Goal: Task Accomplishment & Management: Use online tool/utility

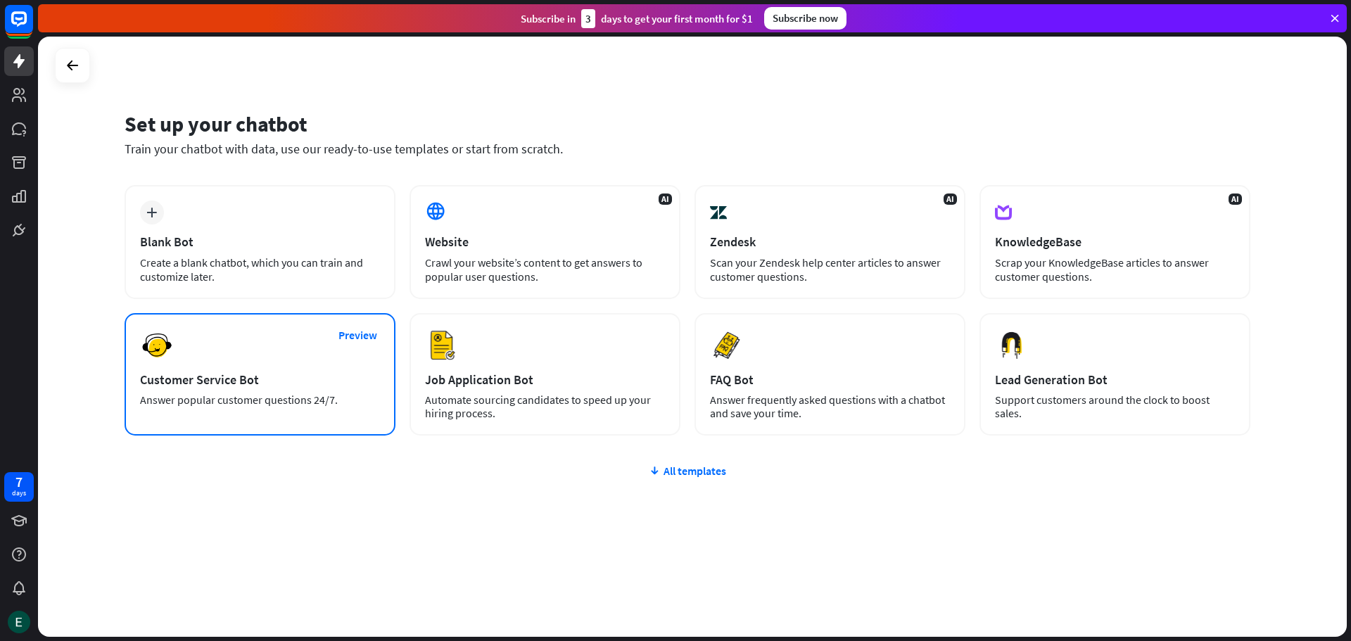
click at [288, 379] on div "Customer Service Bot" at bounding box center [260, 379] width 240 height 16
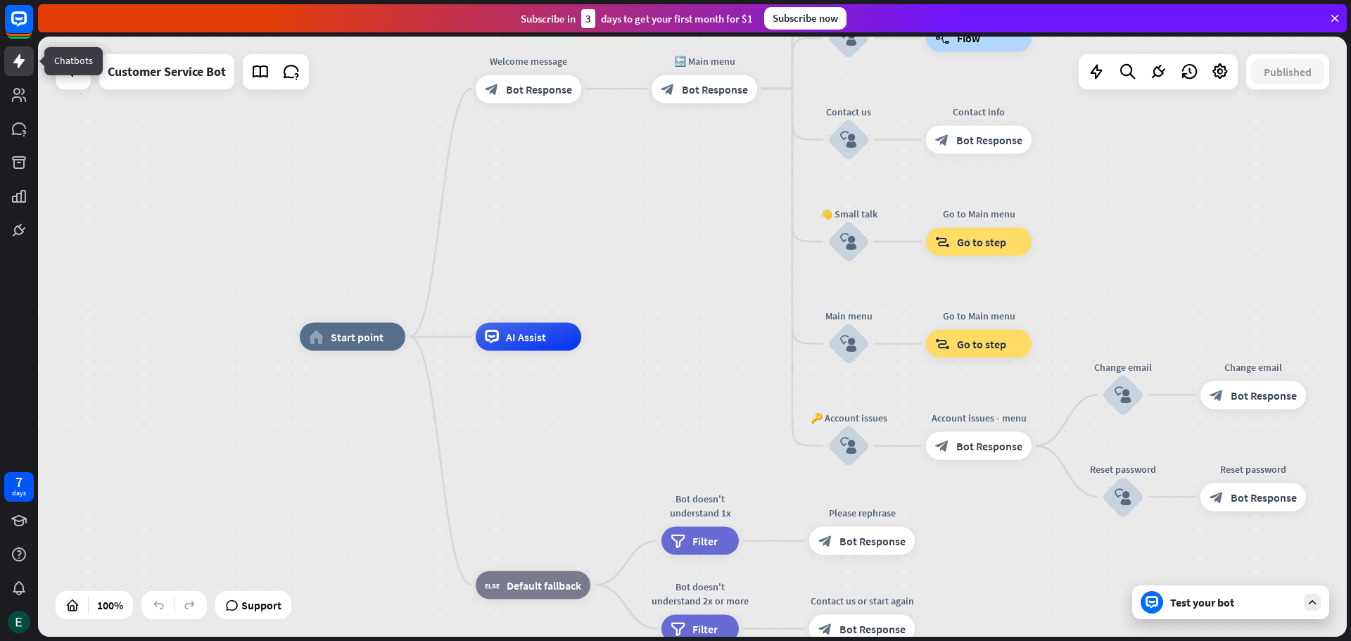
click at [21, 64] on icon at bounding box center [18, 61] width 11 height 14
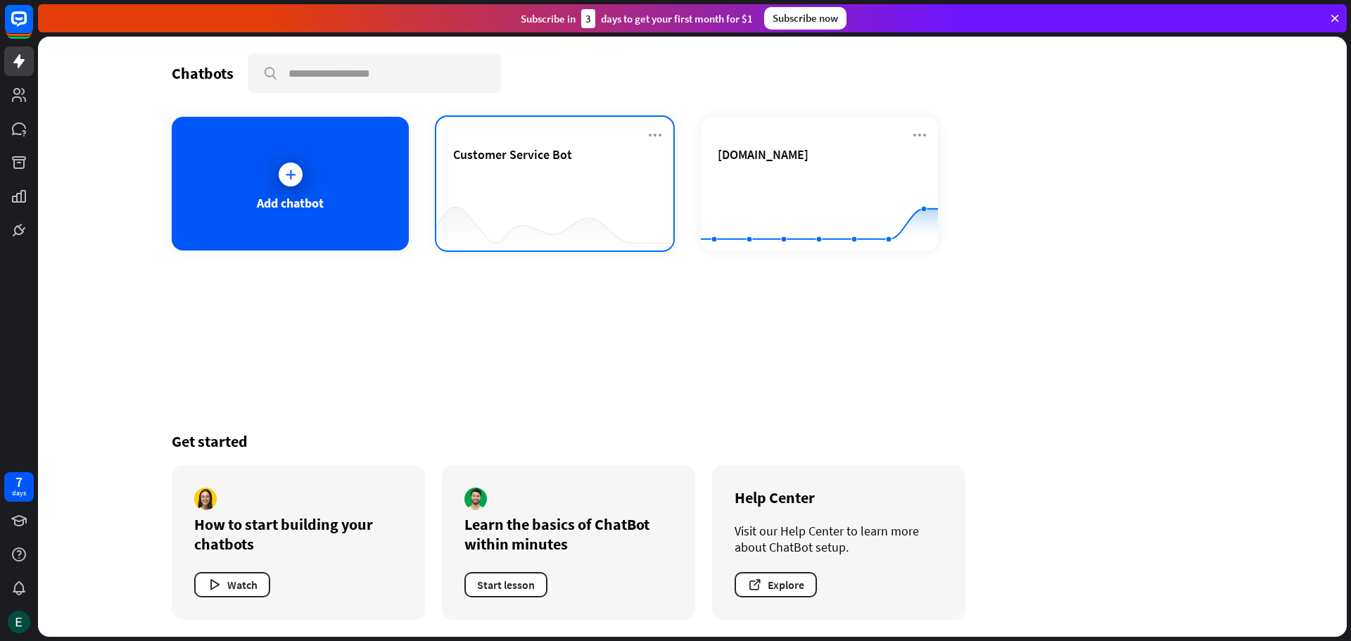
click at [554, 185] on div "Customer Service Bot" at bounding box center [554, 170] width 203 height 49
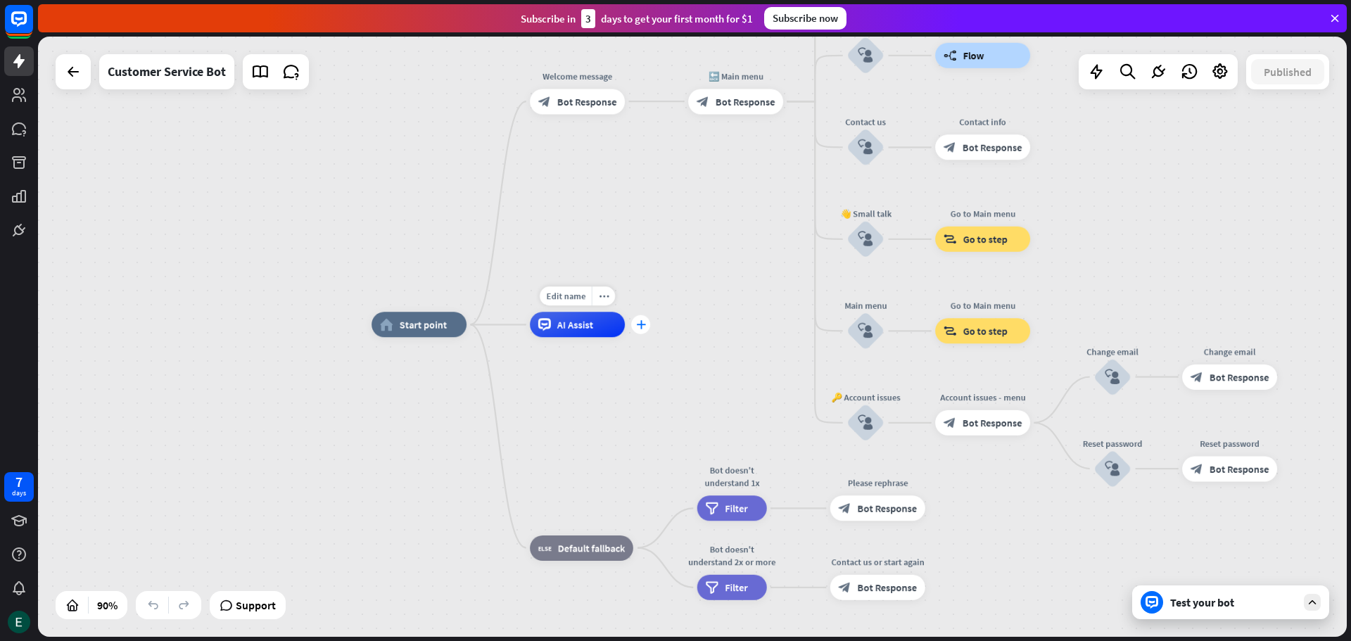
click at [642, 329] on div "plus" at bounding box center [640, 324] width 19 height 19
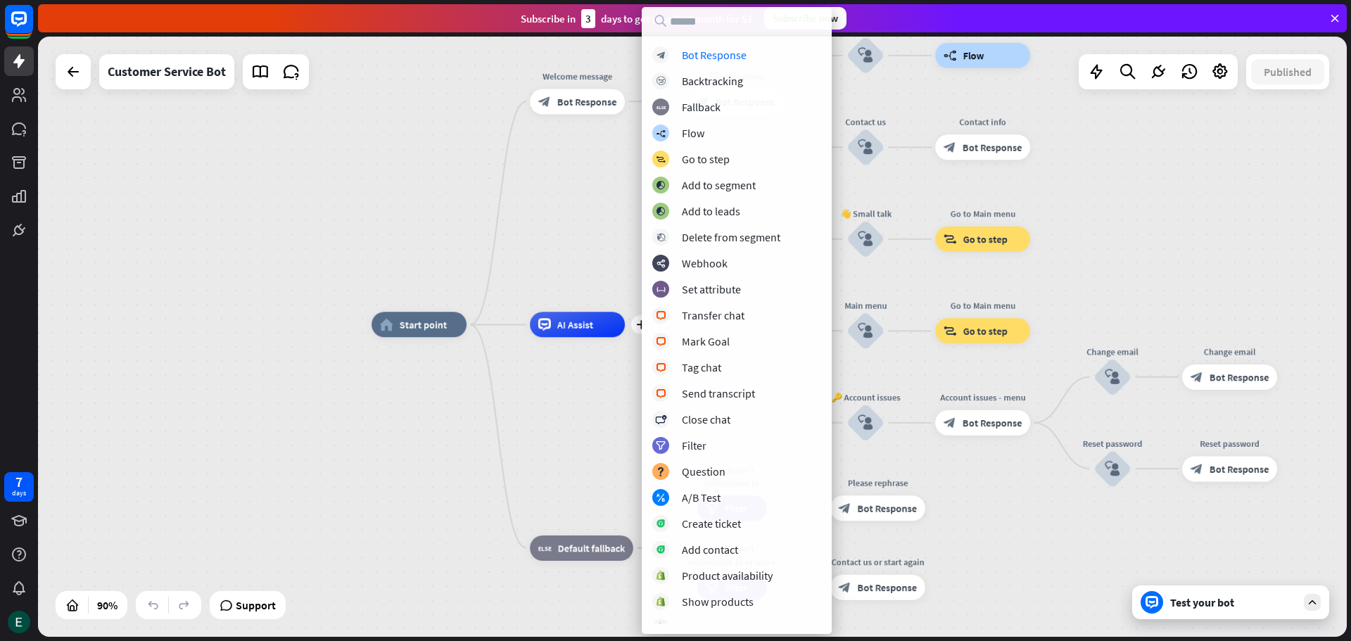
click at [430, 264] on div "home_2 Start point Welcome message block_bot_response Bot Response 🔙 Main menu …" at bounding box center [692, 337] width 1308 height 600
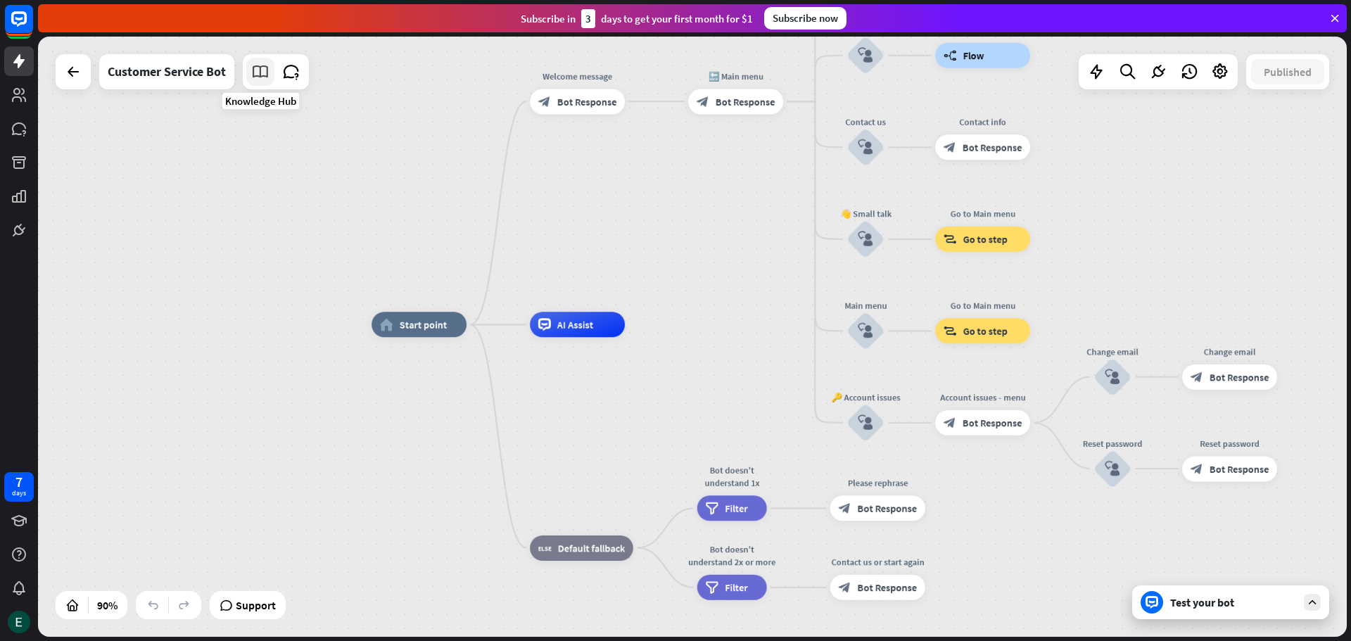
click at [257, 76] on icon at bounding box center [260, 72] width 18 height 18
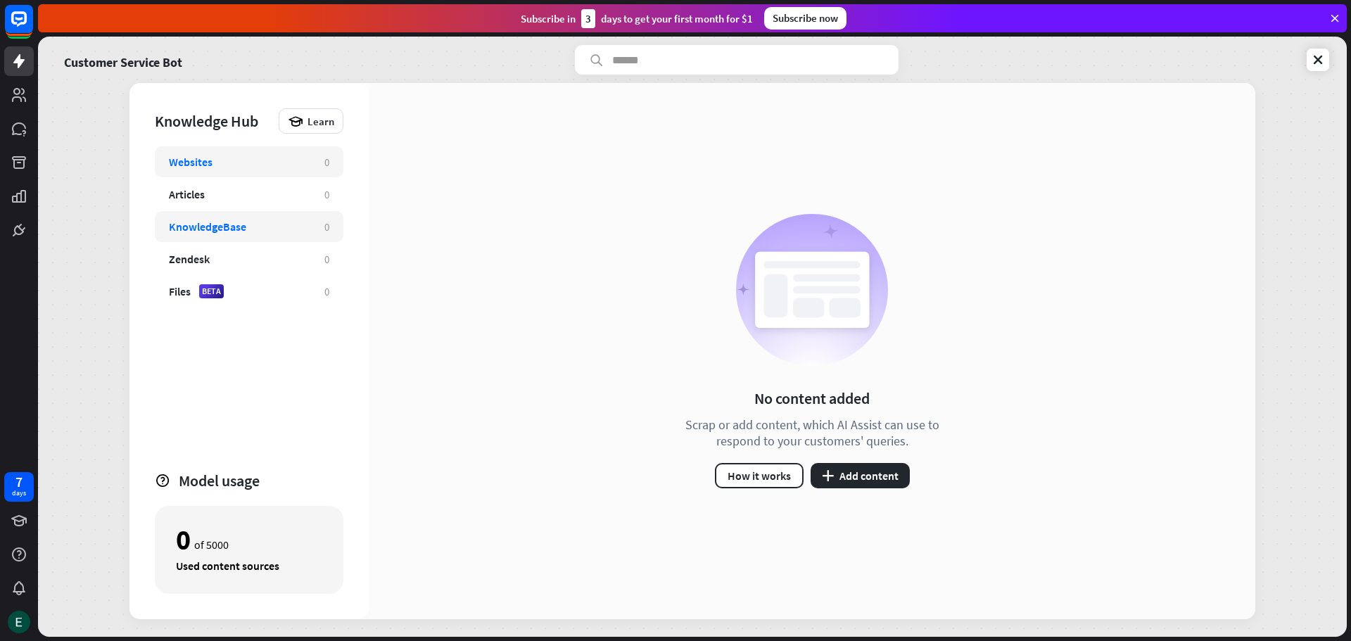
click at [255, 230] on div "KnowledgeBase" at bounding box center [239, 226] width 141 height 14
click at [872, 479] on button "plus Add content" at bounding box center [859, 475] width 99 height 25
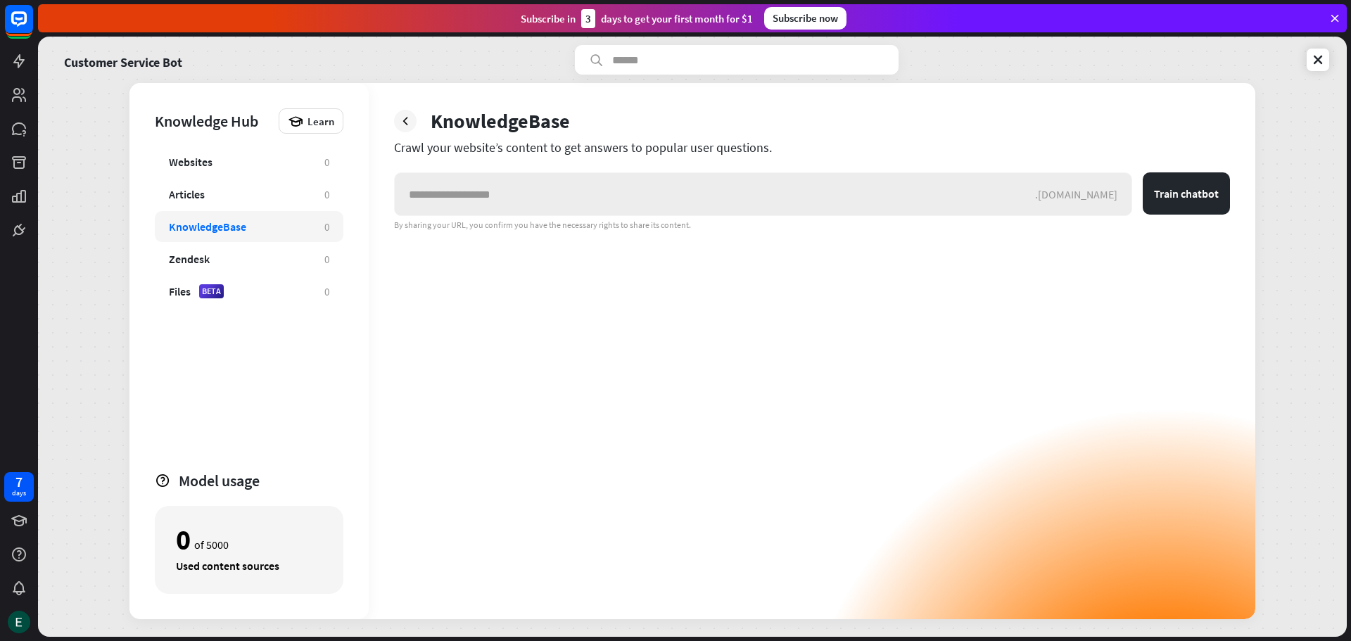
click at [1035, 193] on input "text" at bounding box center [715, 194] width 640 height 42
click at [316, 227] on div "KnowledgeBase 0" at bounding box center [249, 226] width 189 height 31
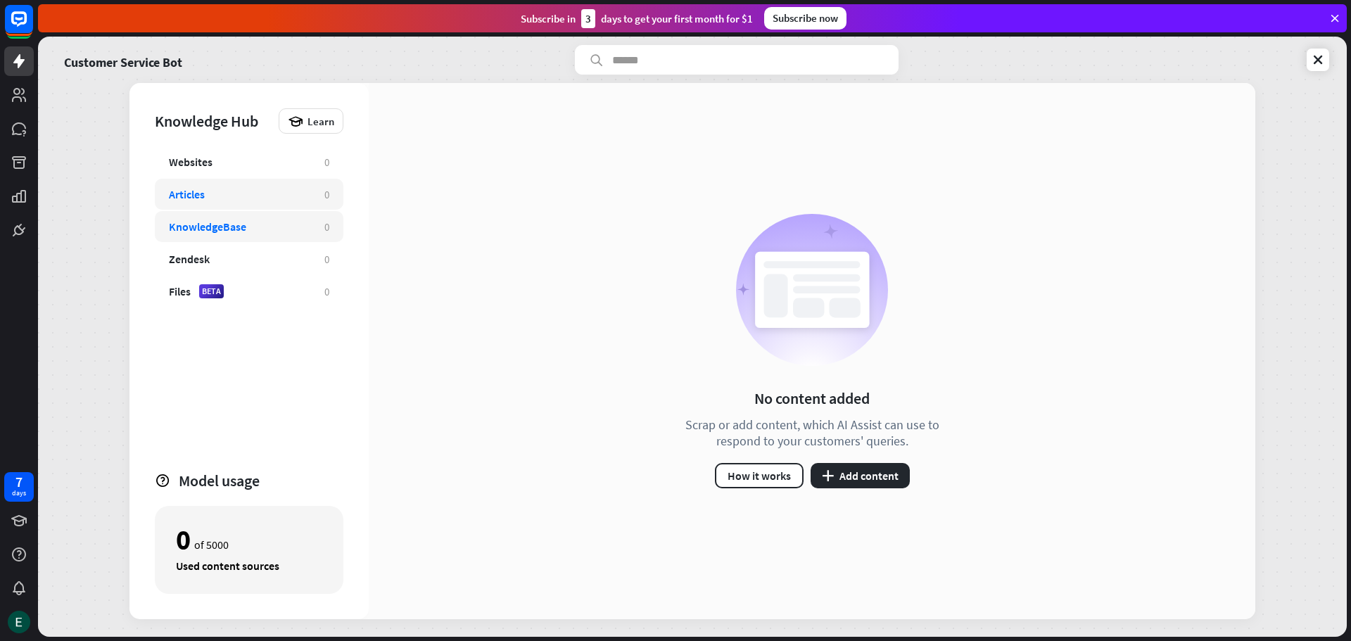
click at [254, 203] on div "Articles 0" at bounding box center [249, 194] width 189 height 31
click at [203, 169] on div "Websites 0" at bounding box center [249, 161] width 189 height 31
click at [211, 189] on div "Articles" at bounding box center [239, 194] width 141 height 14
click at [217, 219] on div "KnowledgeBase 0" at bounding box center [249, 226] width 189 height 31
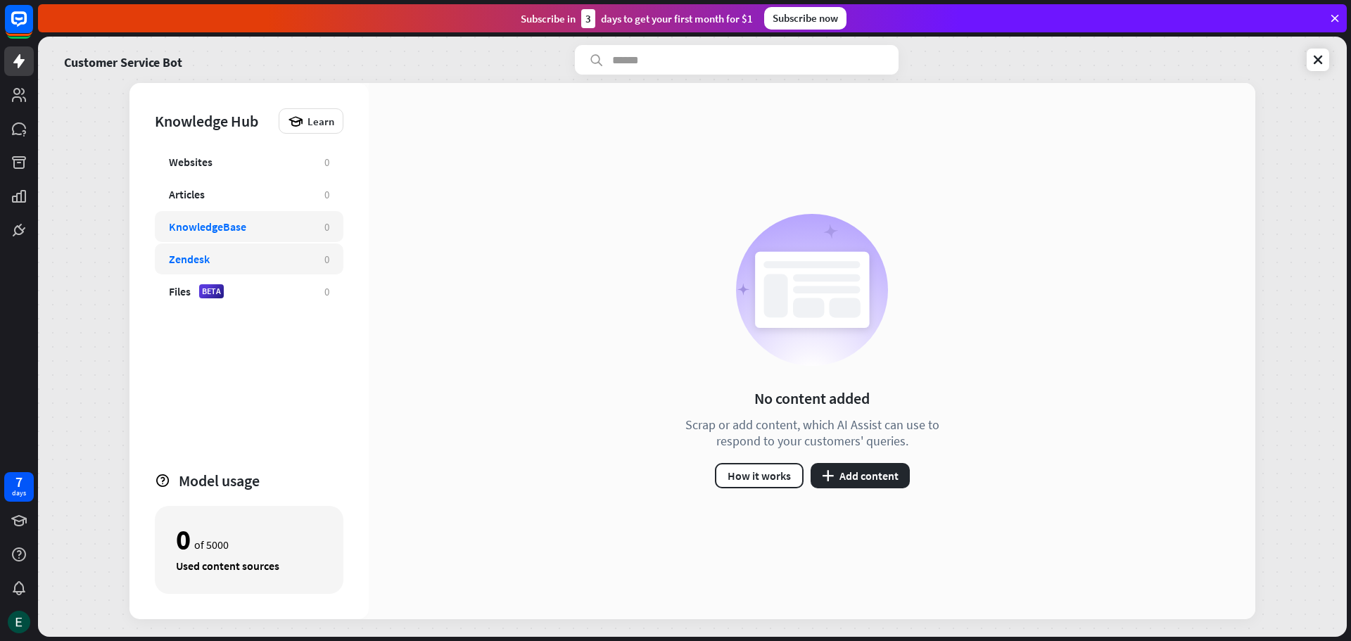
click at [219, 265] on div "Zendesk" at bounding box center [239, 259] width 141 height 14
click at [188, 293] on div "Files" at bounding box center [180, 291] width 22 height 14
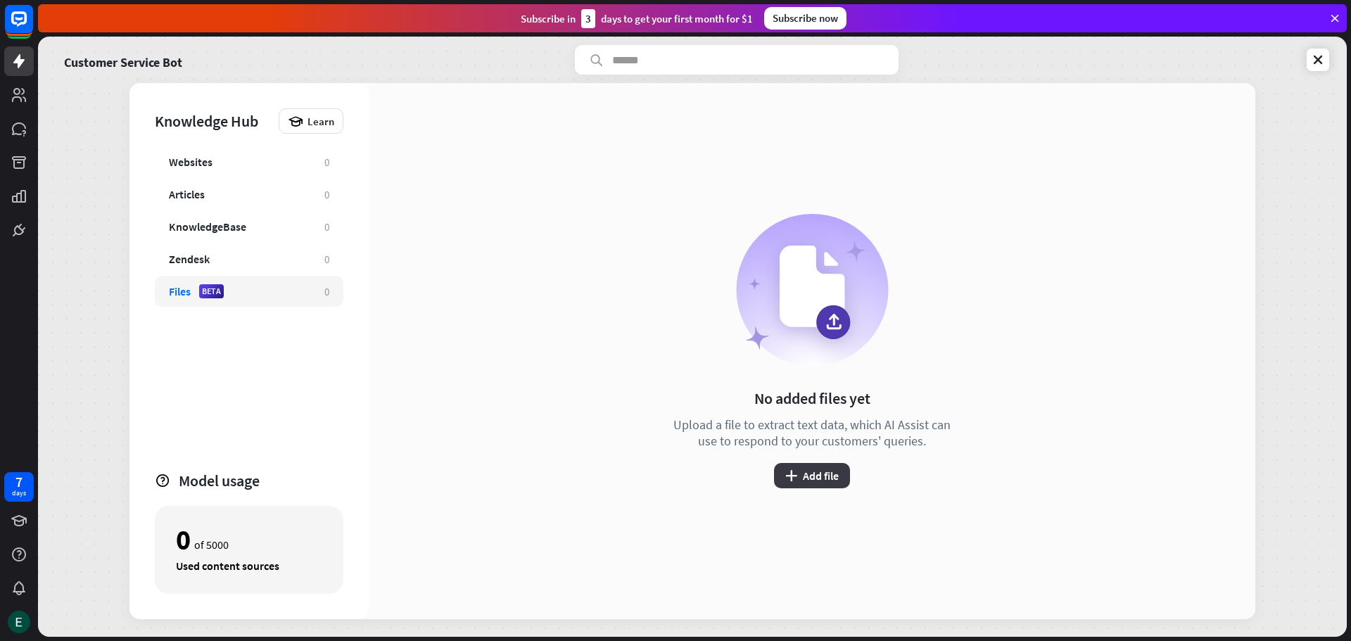
click at [824, 488] on button "plus Add file" at bounding box center [812, 475] width 76 height 25
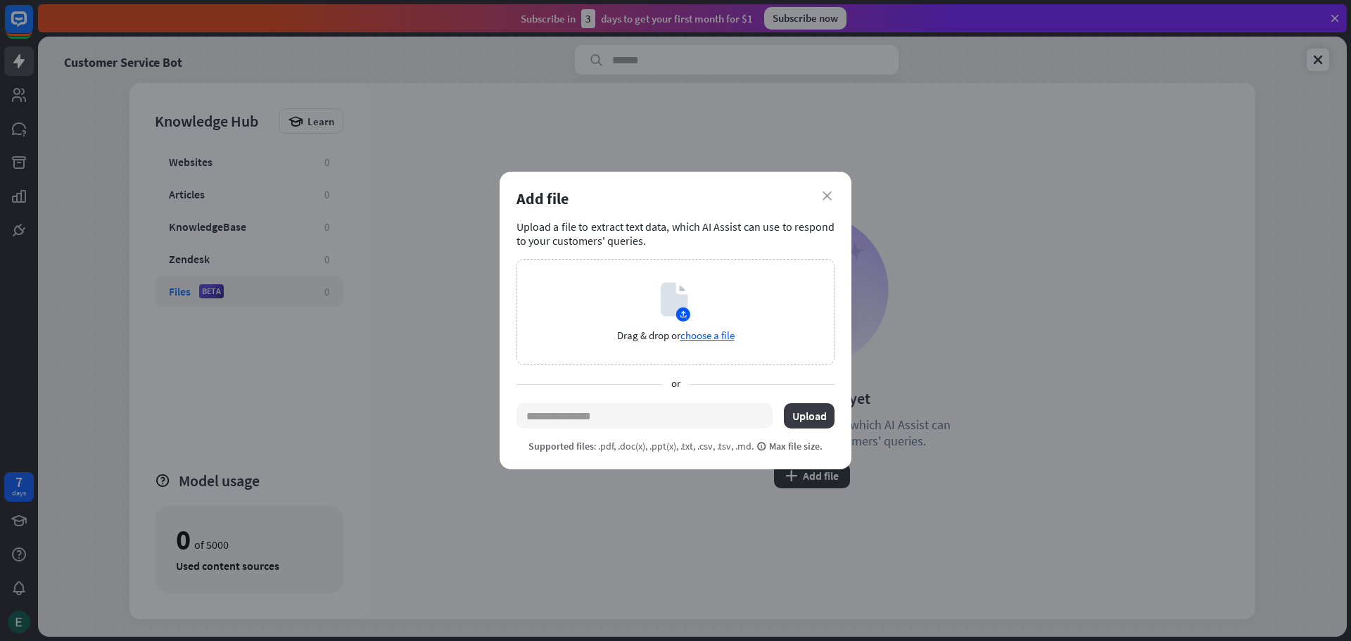
click at [814, 411] on button "Upload" at bounding box center [809, 415] width 51 height 25
click at [687, 414] on input "text" at bounding box center [644, 415] width 256 height 25
click at [696, 331] on span "choose a file" at bounding box center [707, 335] width 54 height 13
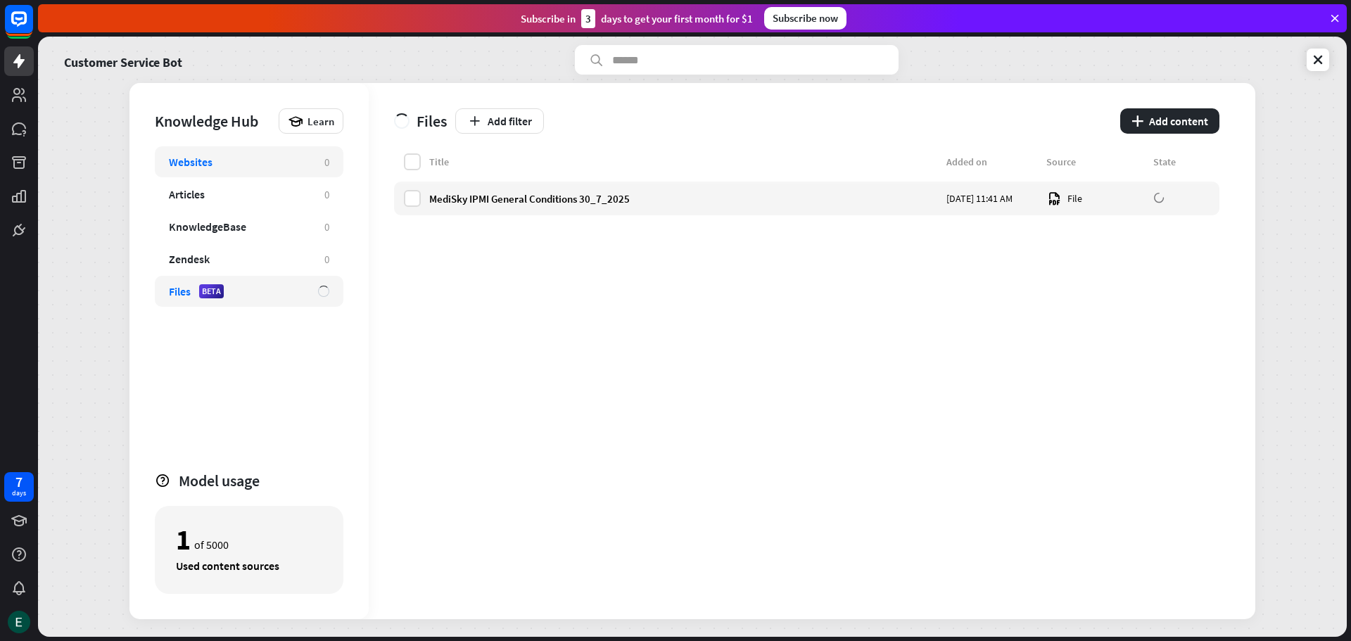
click at [250, 162] on div "Websites" at bounding box center [239, 162] width 141 height 14
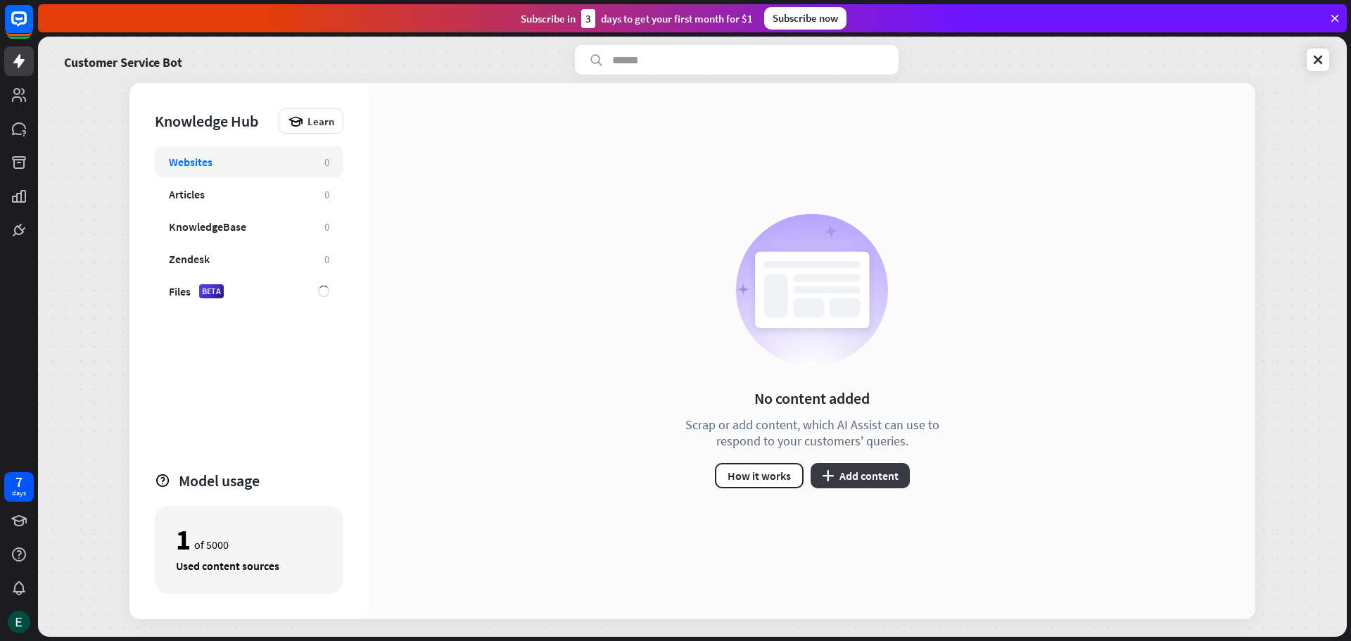
click at [890, 484] on button "plus Add content" at bounding box center [859, 475] width 99 height 25
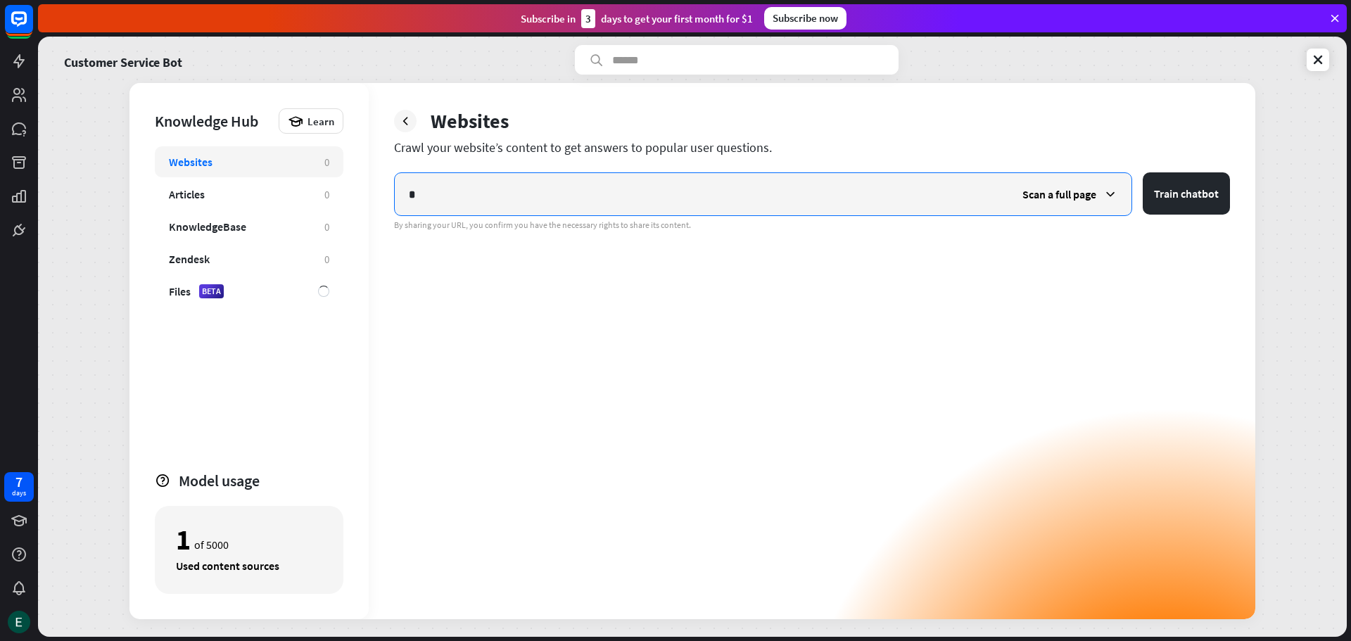
click at [308, 172] on div "Knowledge Hub Learn Websites 0 Articles 0 KnowledgeBase 0 Zendesk 0 Files BETA …" at bounding box center [692, 351] width 1126 height 536
paste input "*********"
type input "**********"
click at [1081, 198] on span "Scan a full page" at bounding box center [1059, 194] width 74 height 14
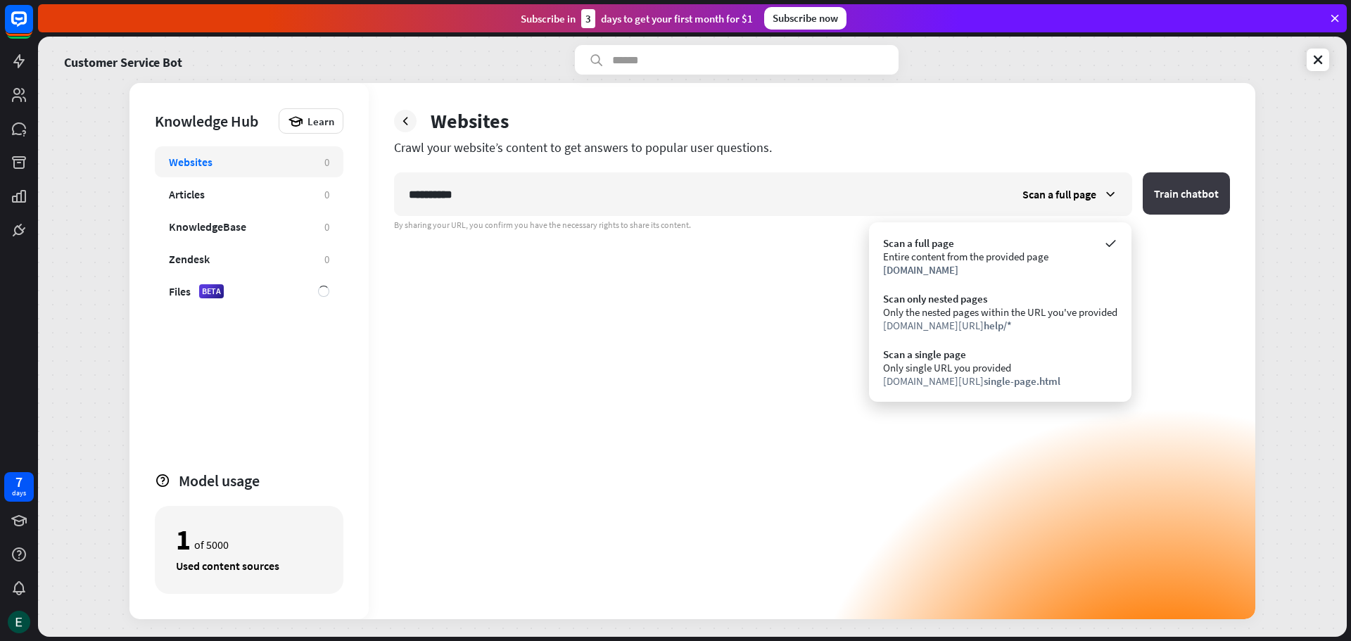
click at [1185, 198] on button "Train chatbot" at bounding box center [1185, 193] width 87 height 42
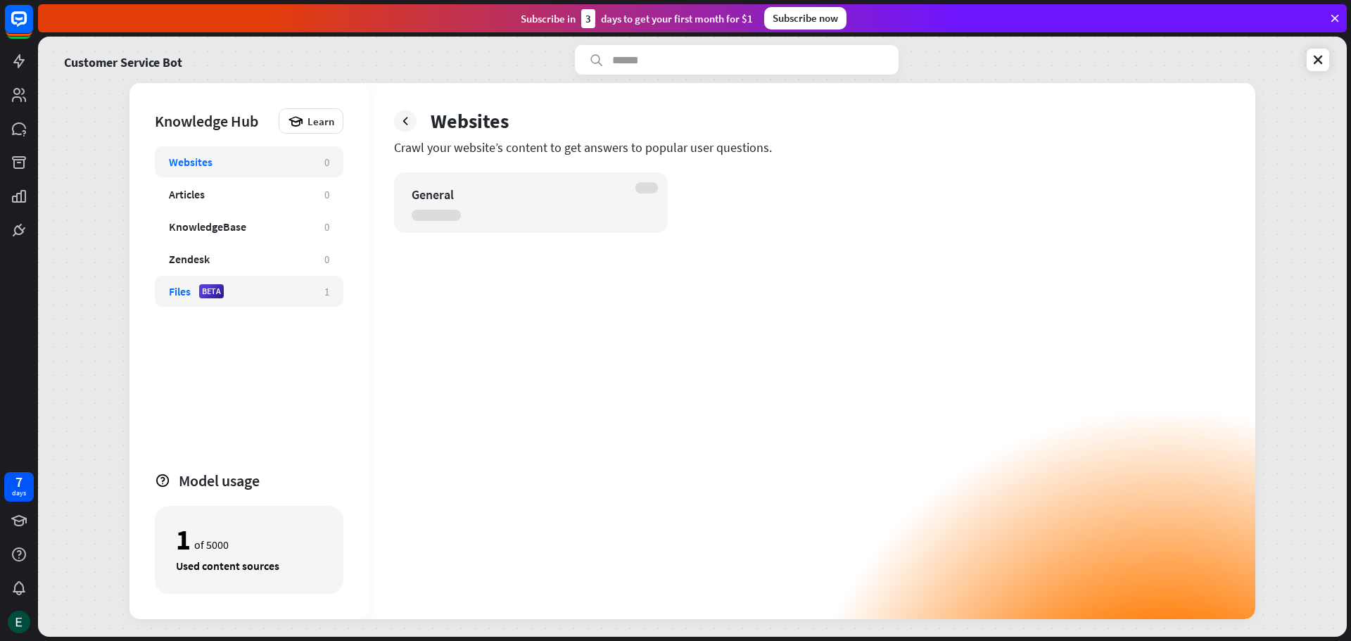
click at [231, 301] on div "Files BETA 1" at bounding box center [249, 291] width 189 height 31
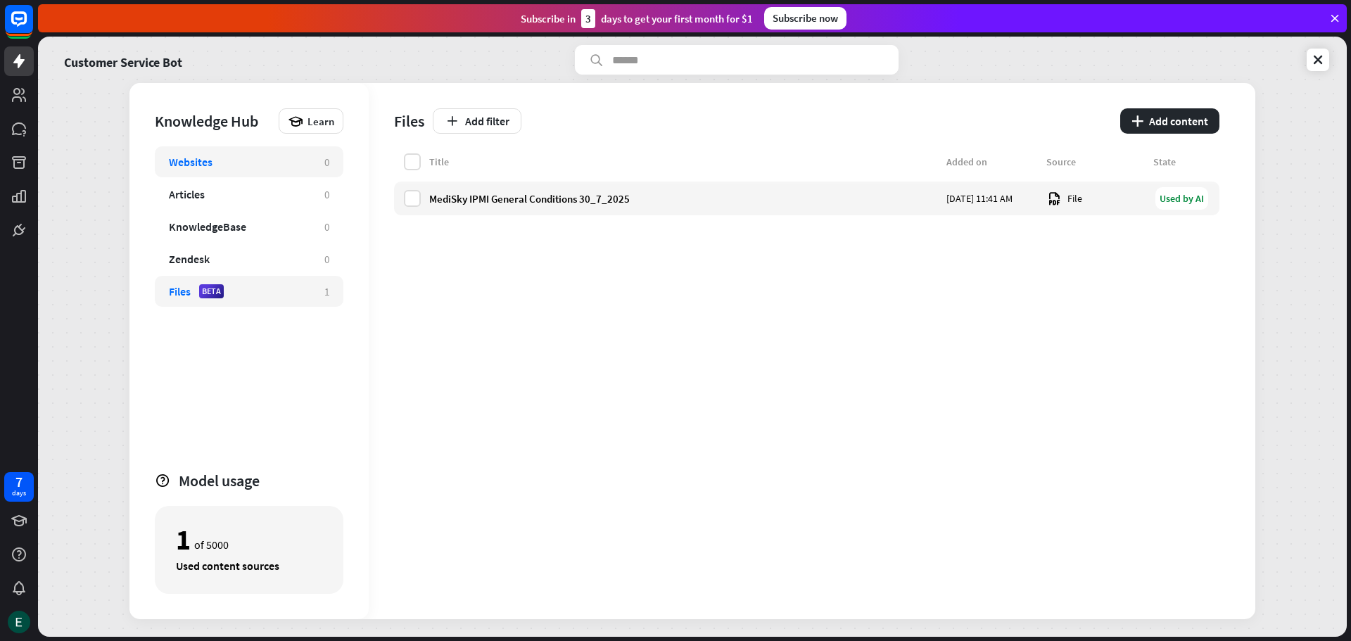
click at [215, 165] on div "Websites" at bounding box center [239, 162] width 141 height 14
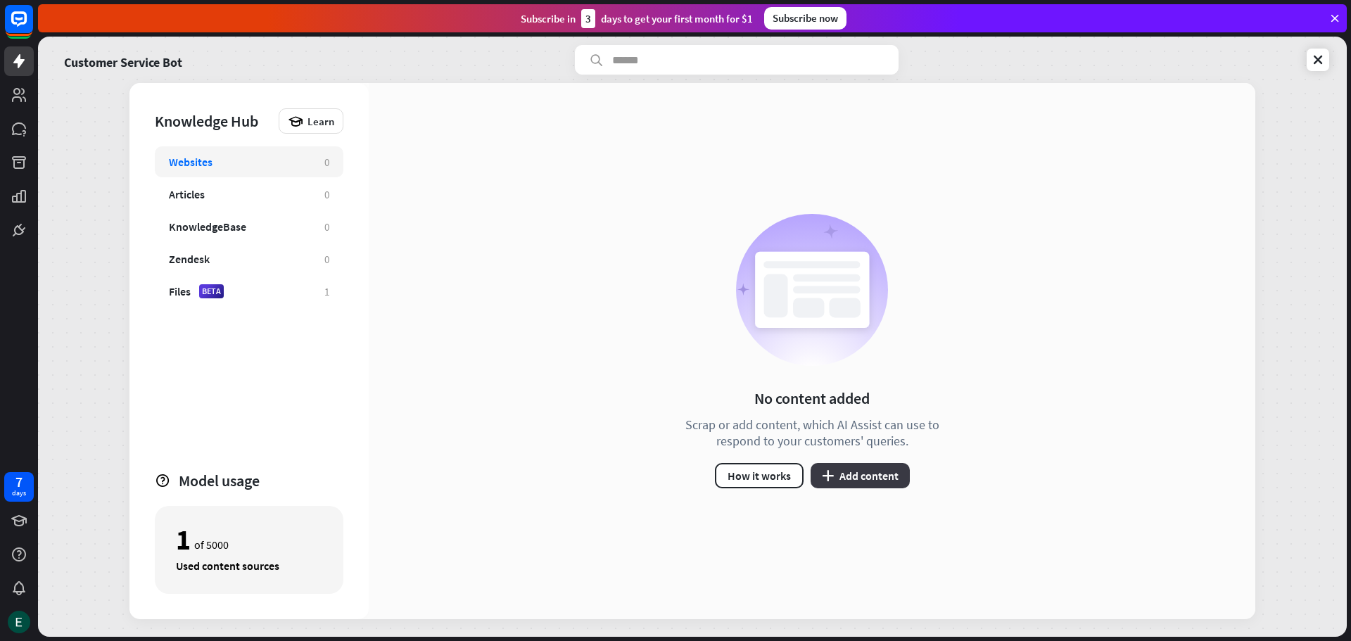
click at [870, 483] on button "plus Add content" at bounding box center [859, 475] width 99 height 25
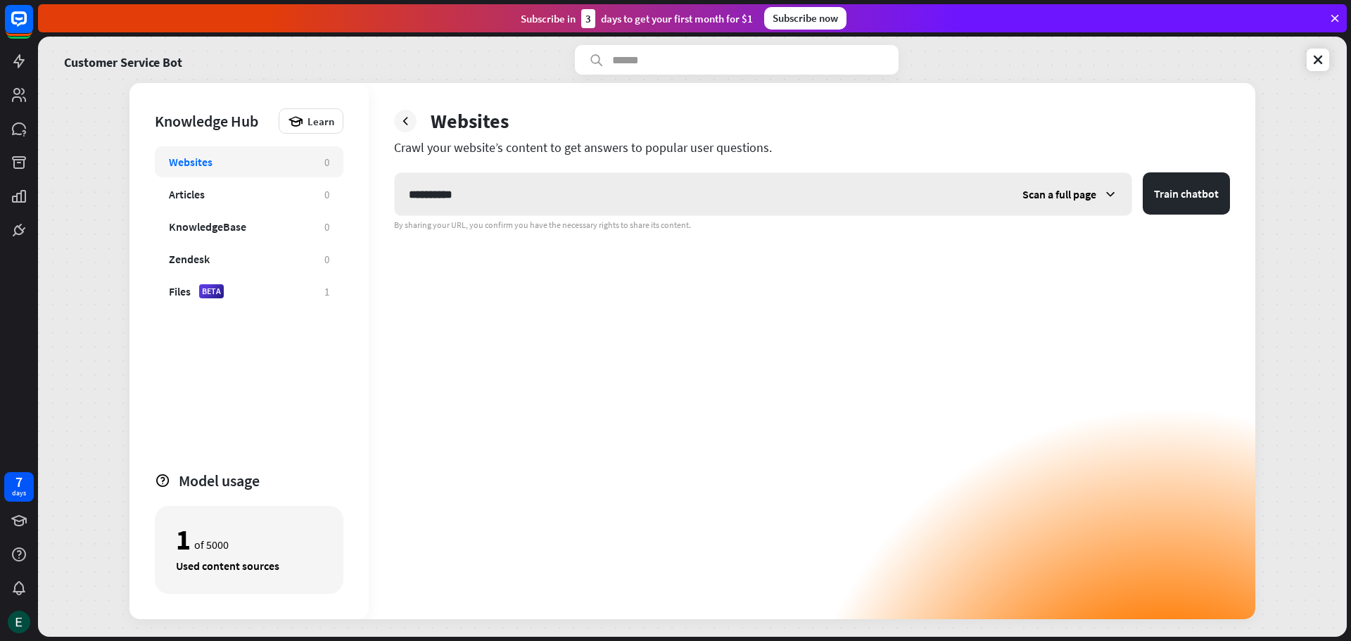
type input "**********"
click at [1109, 201] on div "Scan a full page" at bounding box center [1069, 194] width 123 height 42
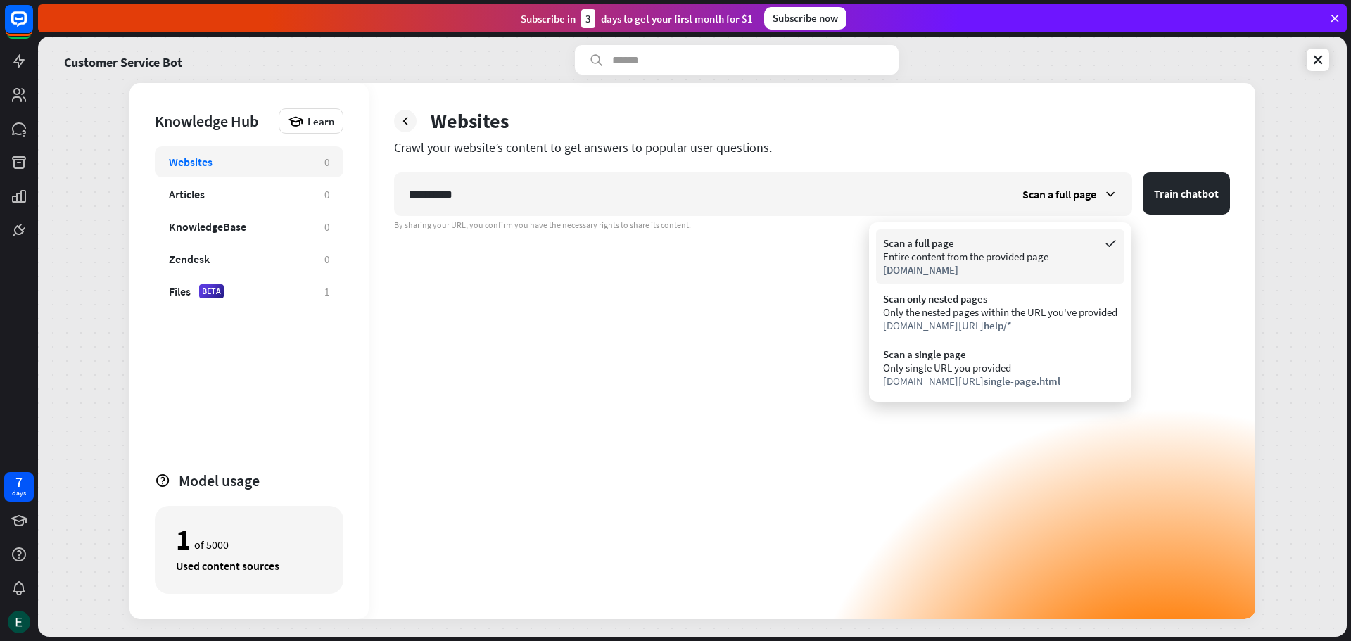
click at [993, 255] on div "Entire content from the provided page" at bounding box center [1000, 256] width 234 height 13
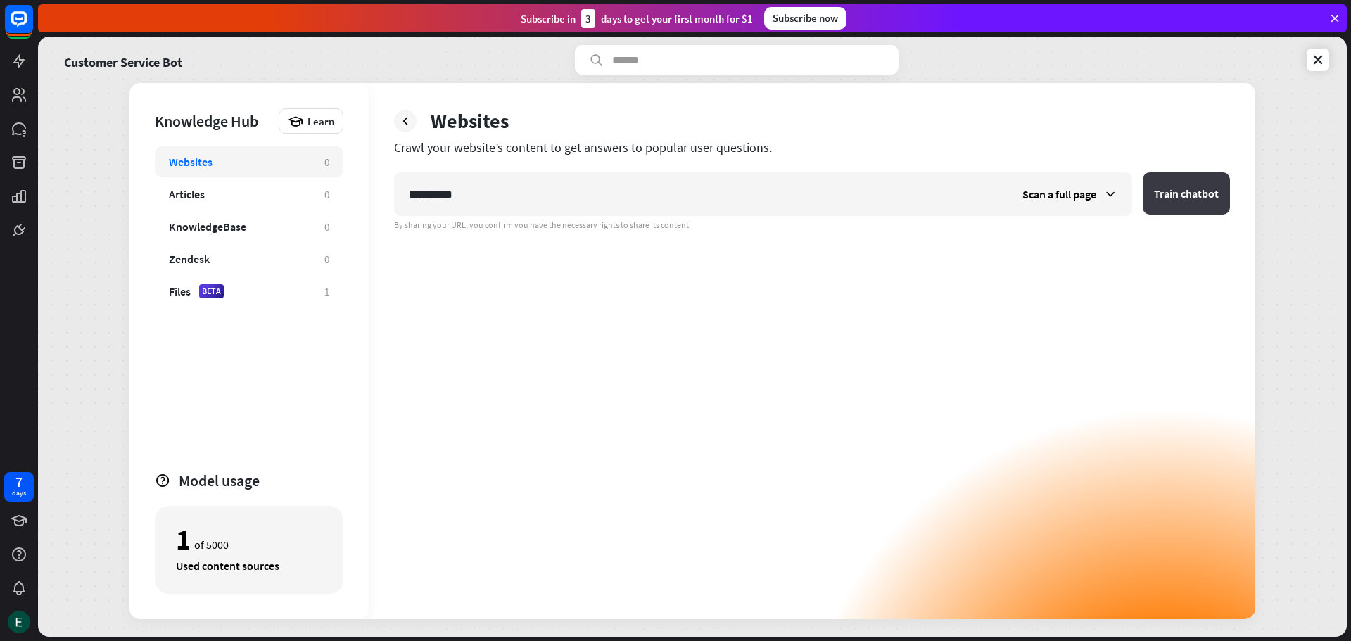
click at [1187, 192] on button "Train chatbot" at bounding box center [1185, 193] width 87 height 42
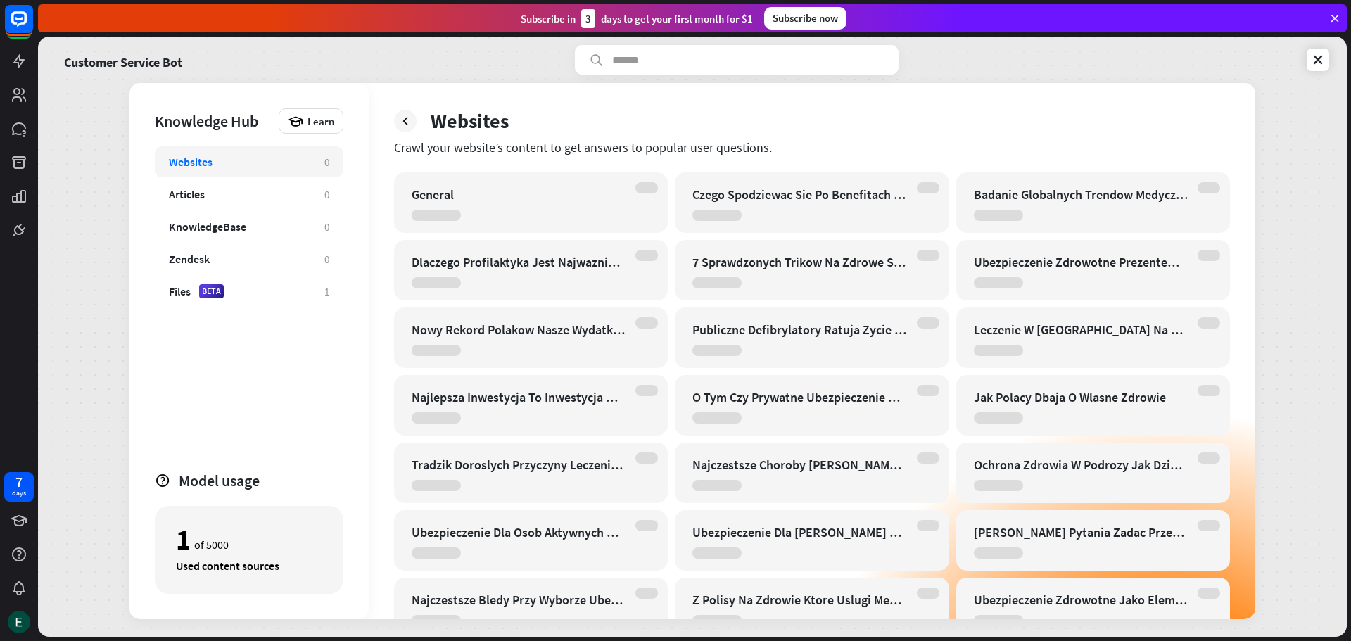
scroll to position [112, 0]
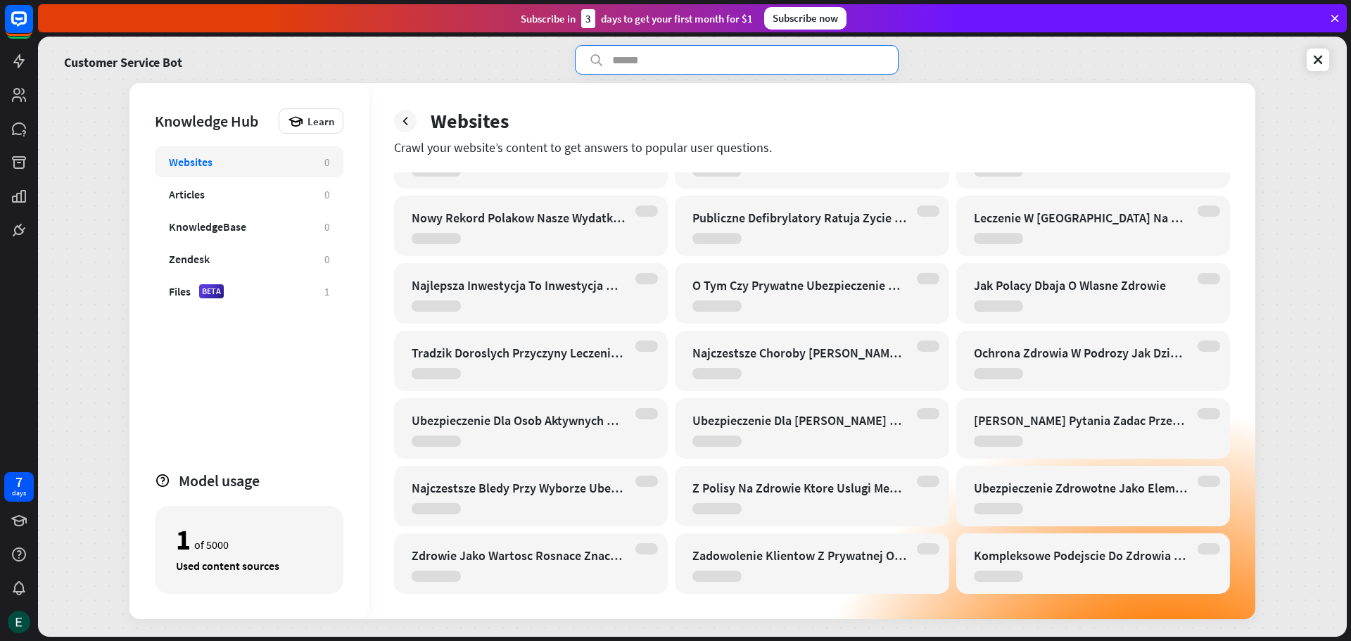
click at [694, 56] on input "text" at bounding box center [737, 60] width 324 height 30
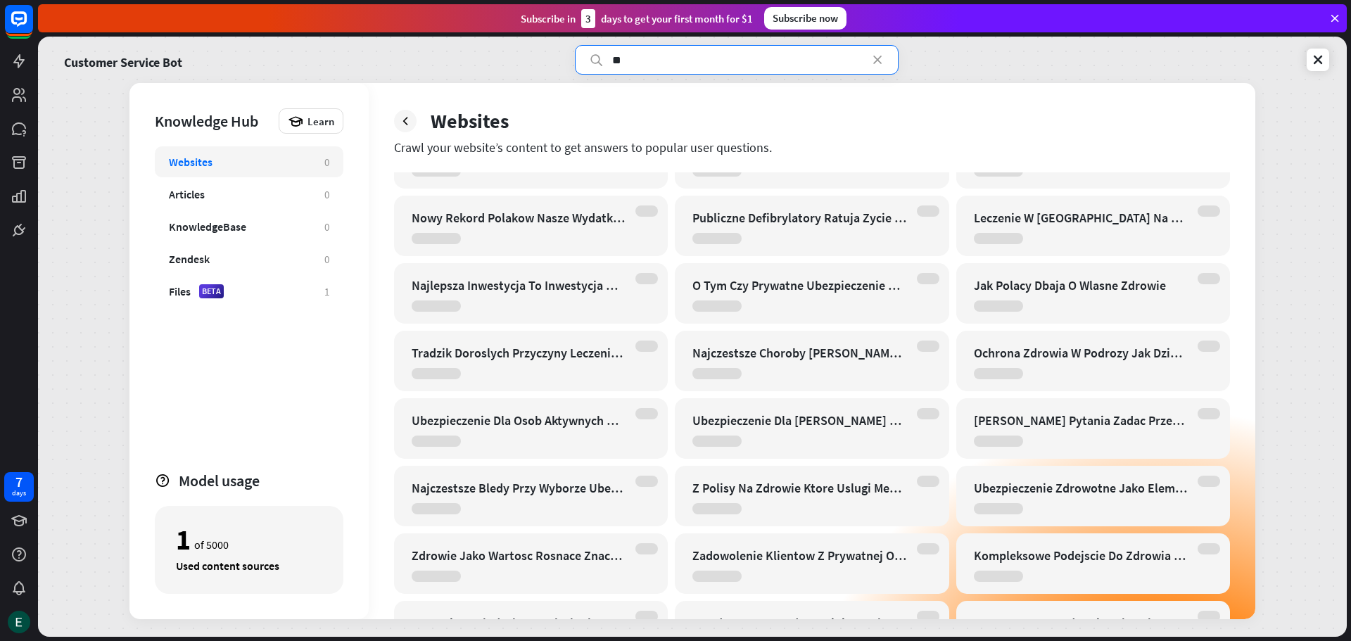
type input "***"
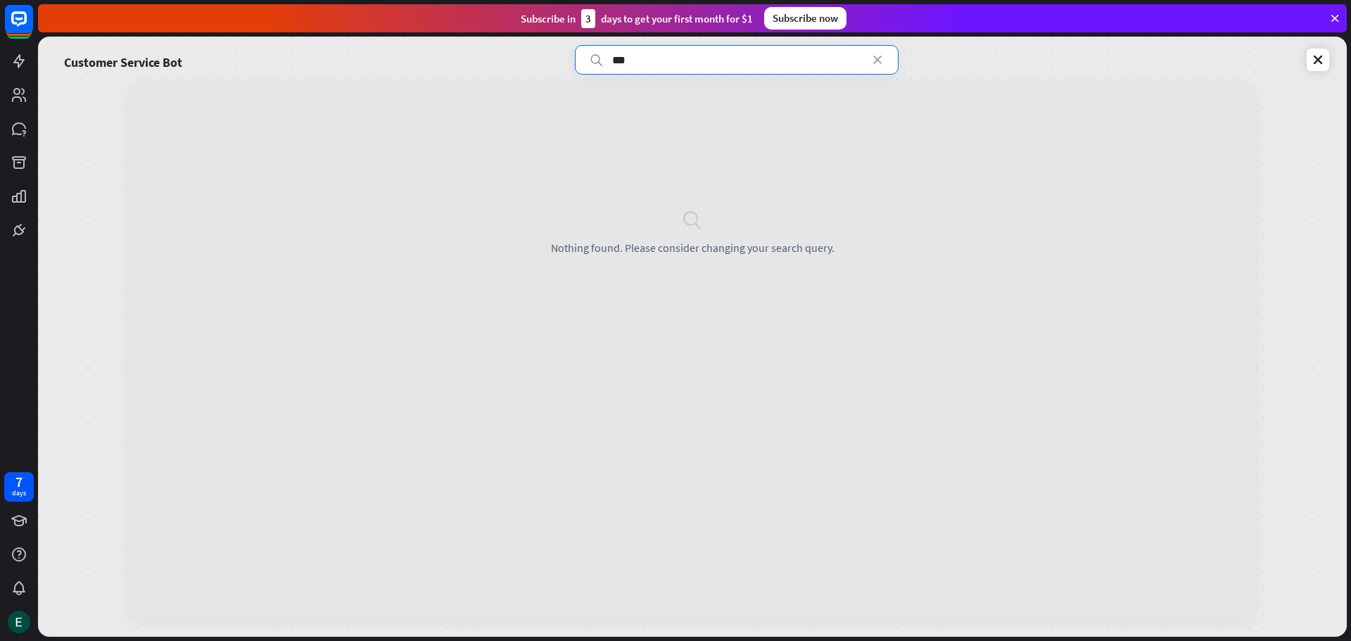
drag, startPoint x: 701, startPoint y: 56, endPoint x: 592, endPoint y: 57, distance: 109.0
click at [592, 57] on div "***" at bounding box center [737, 60] width 324 height 30
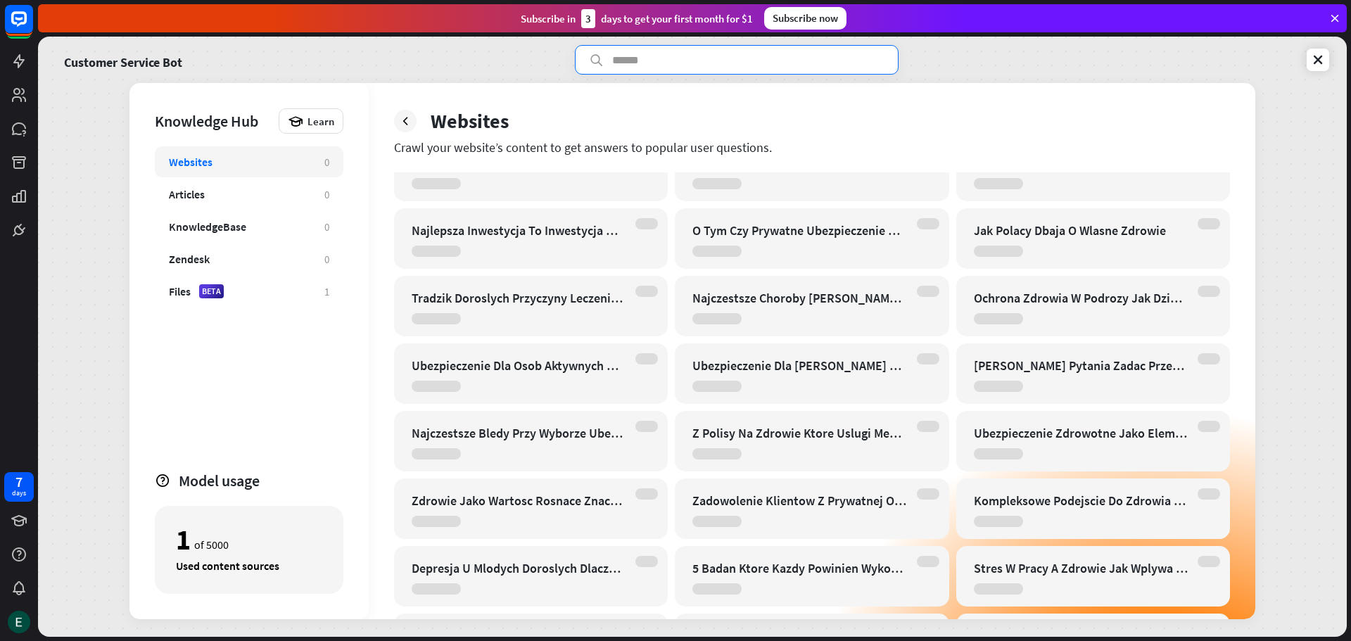
scroll to position [247, 0]
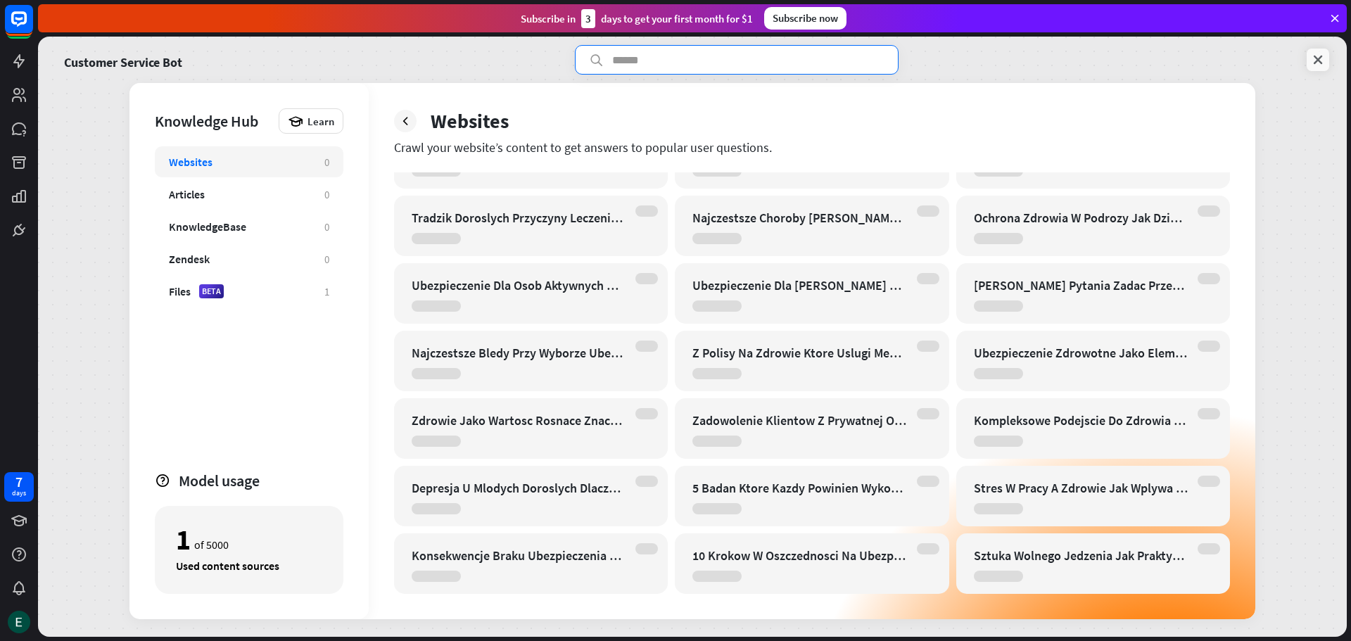
click at [1313, 59] on icon at bounding box center [1318, 60] width 14 height 14
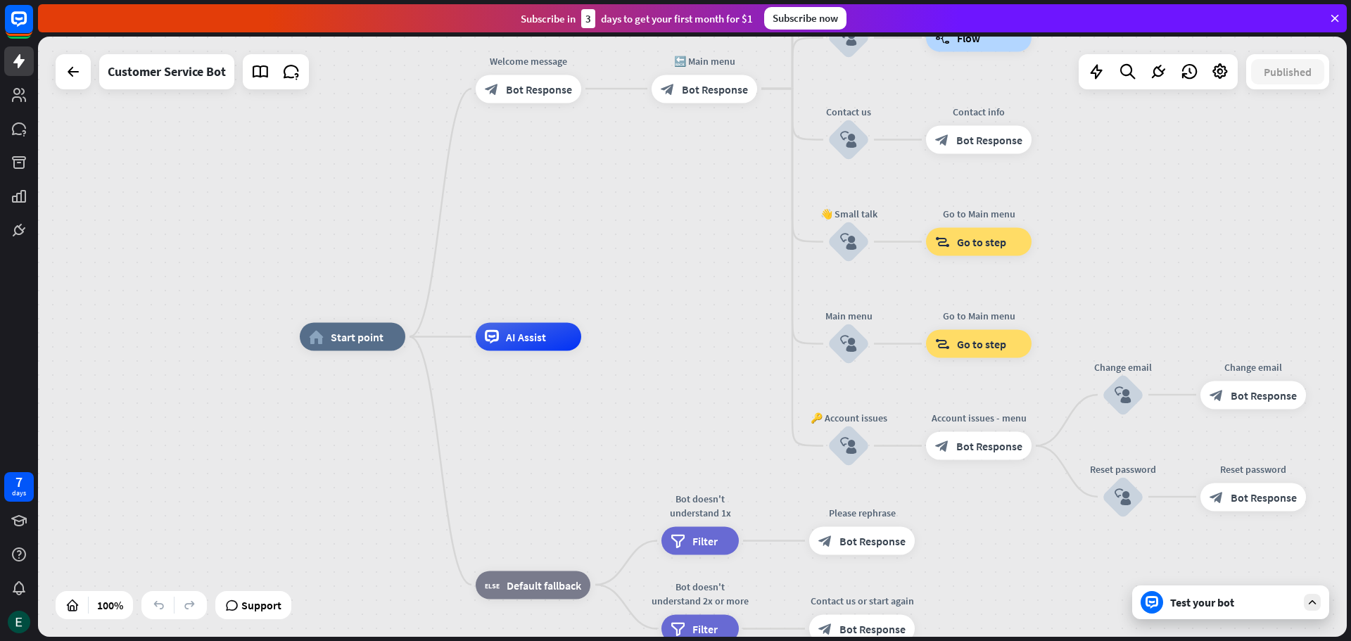
click at [1206, 606] on div "Test your bot" at bounding box center [1233, 602] width 127 height 14
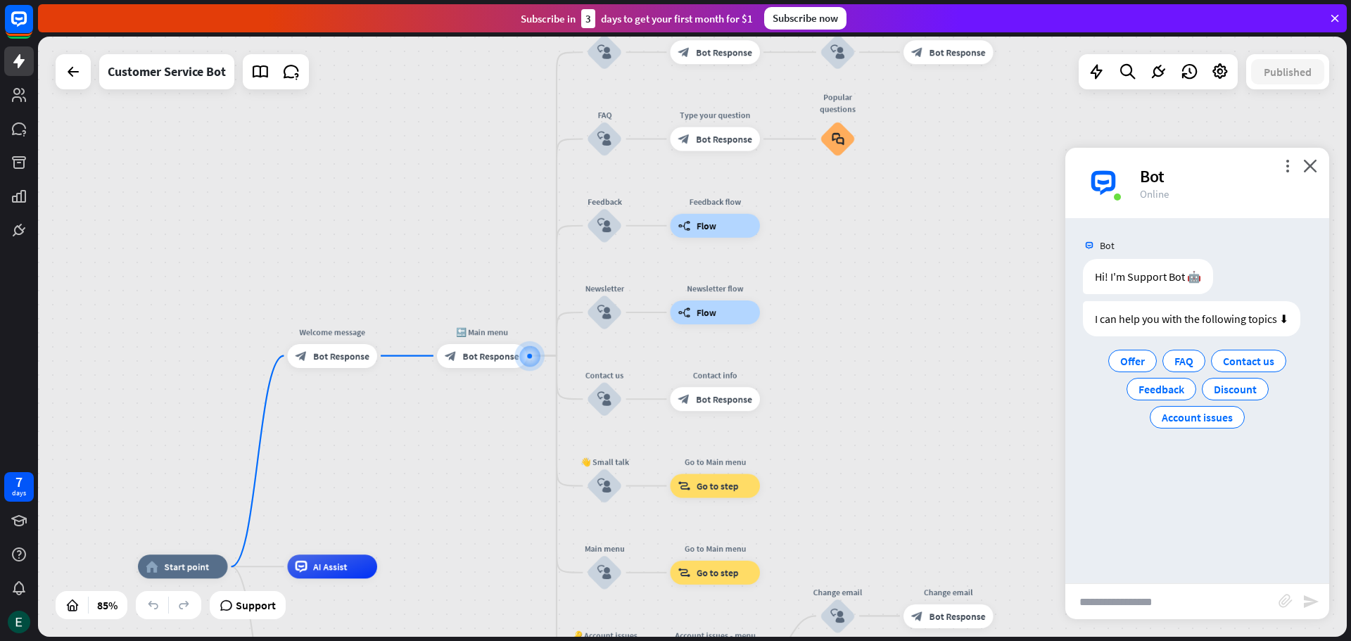
click at [1192, 596] on input "text" at bounding box center [1171, 601] width 213 height 35
type input "*"
drag, startPoint x: 1138, startPoint y: 599, endPoint x: 1019, endPoint y: 587, distance: 118.9
click at [1019, 587] on div "home_2 Start point Welcome message block_bot_response Bot Response 🔙 Main menu …" at bounding box center [692, 337] width 1308 height 600
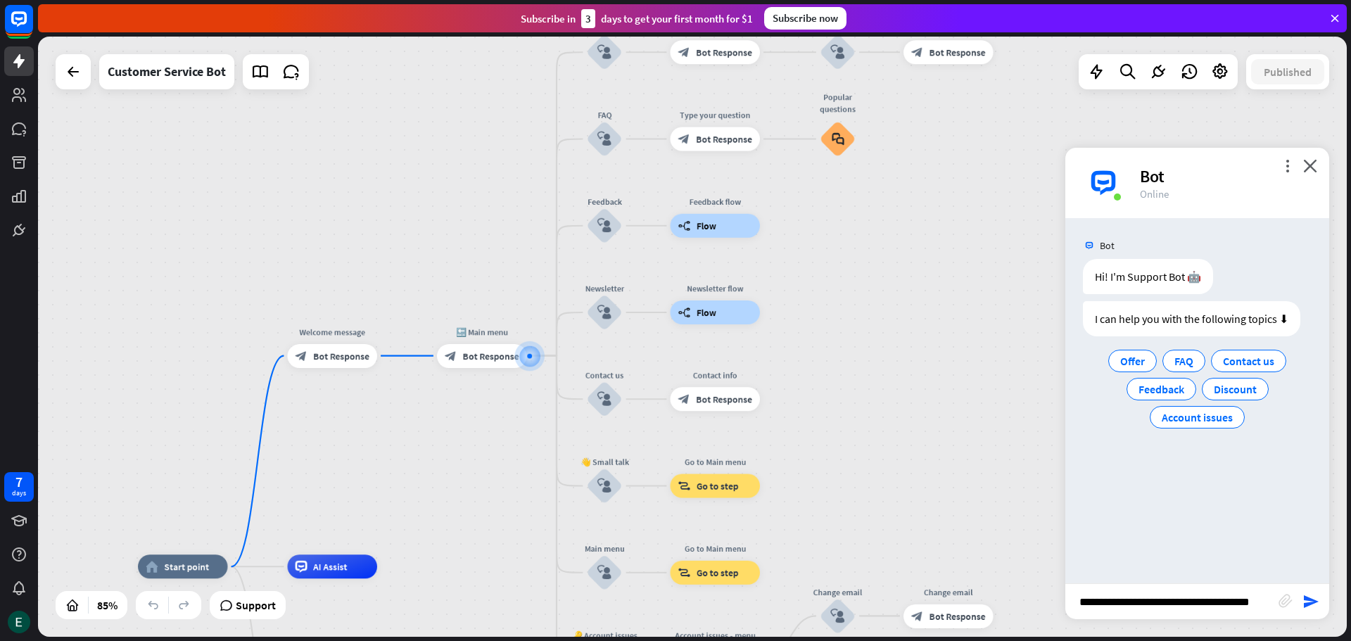
type input "**********"
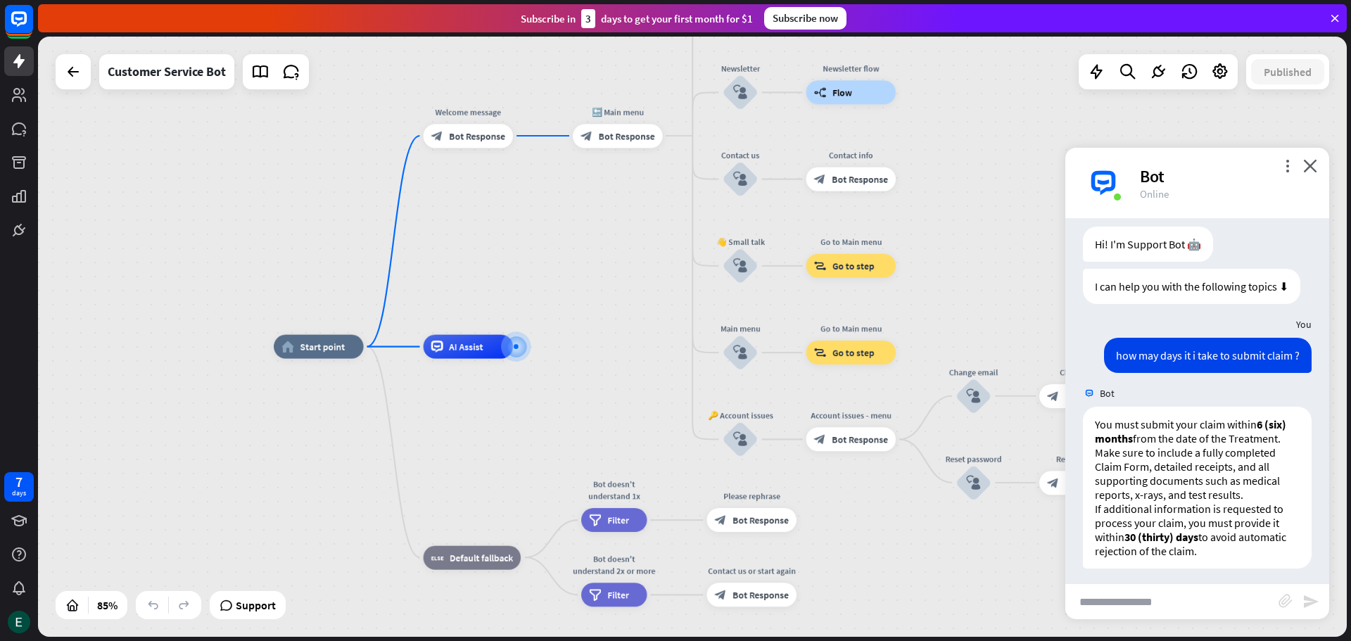
scroll to position [39, 0]
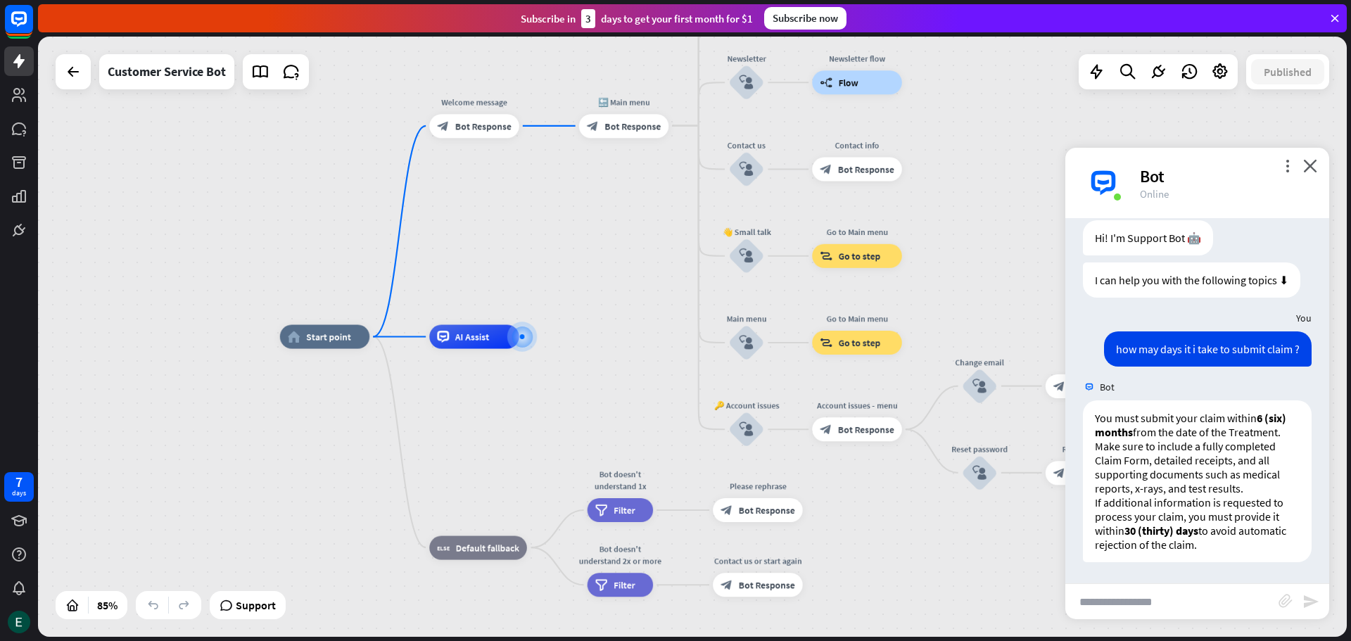
click at [1192, 606] on input "text" at bounding box center [1171, 601] width 213 height 35
paste input "********"
type input "**********"
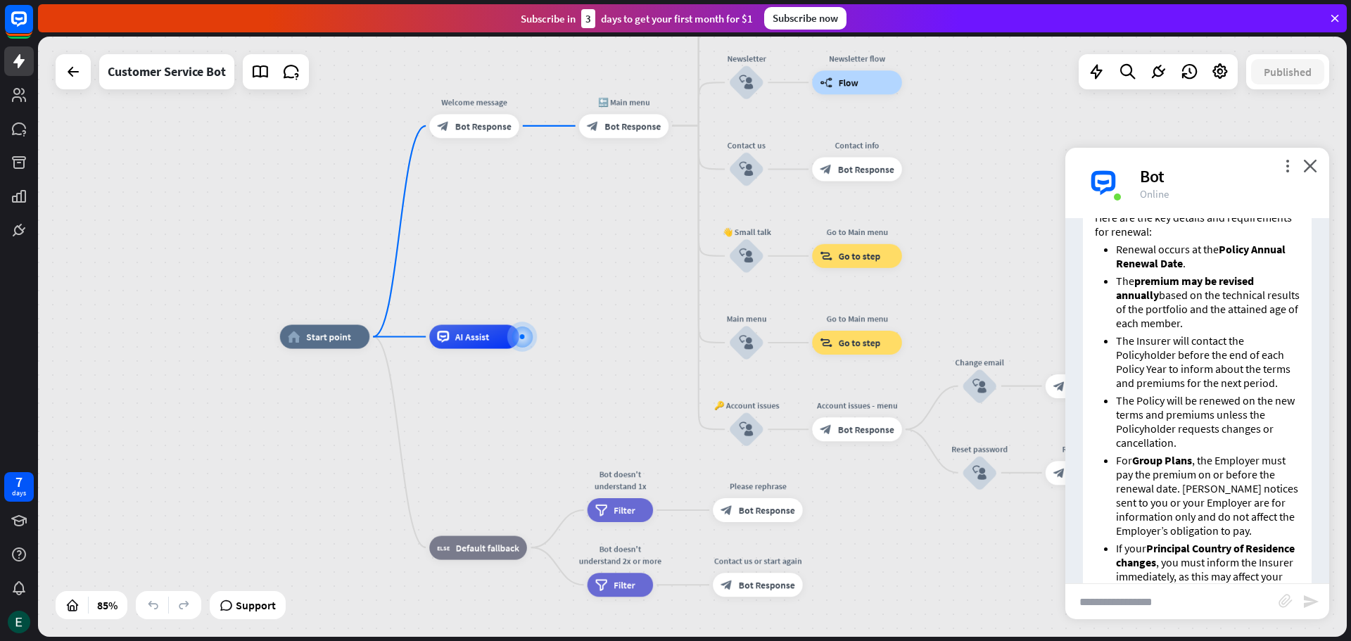
scroll to position [307, 0]
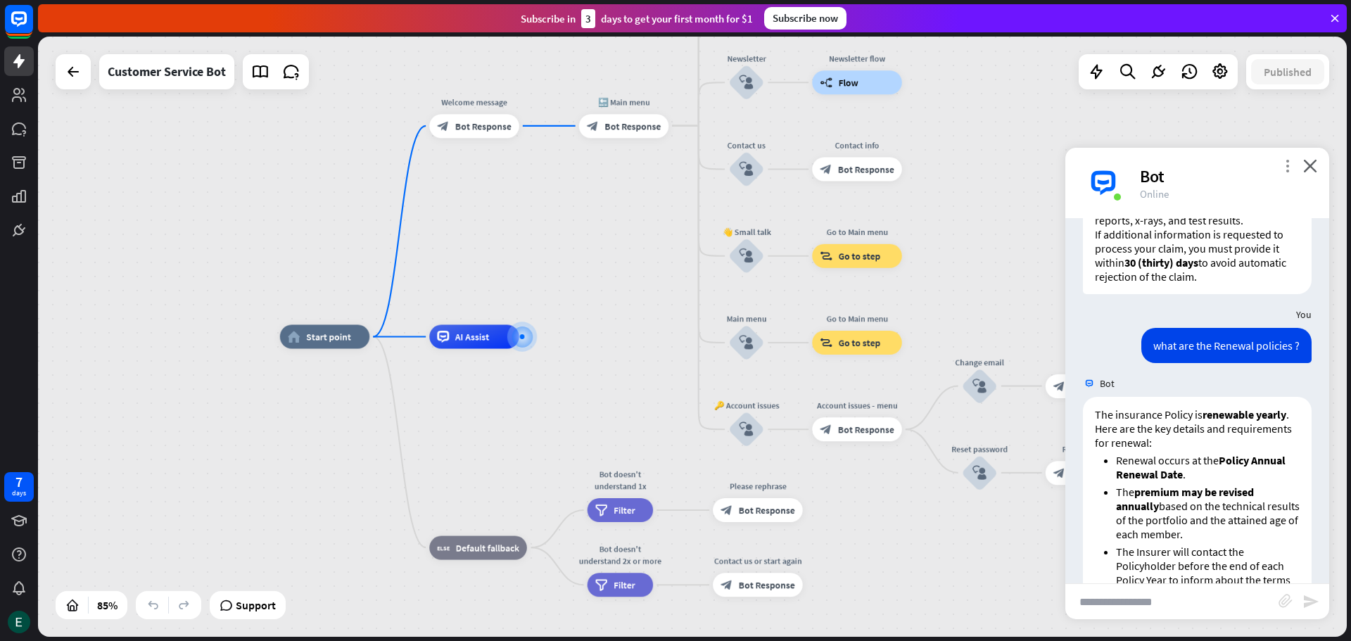
click at [1287, 170] on icon "more_vert" at bounding box center [1286, 165] width 13 height 13
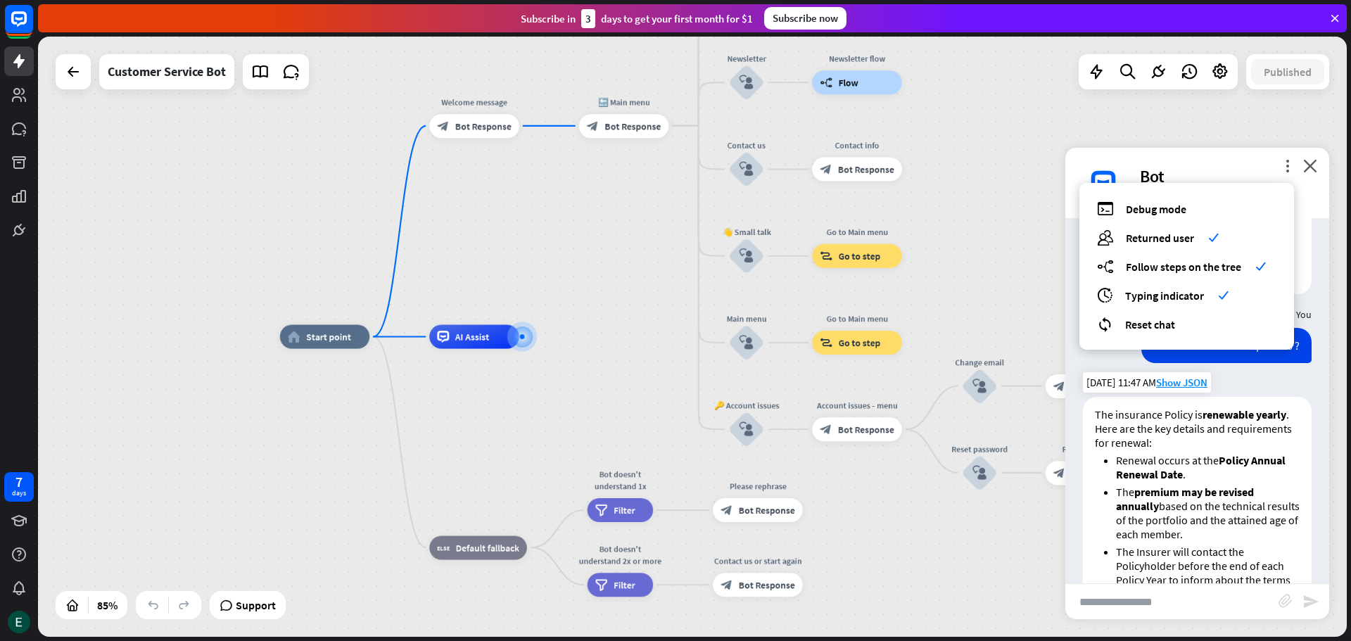
click at [1164, 507] on li "The premium may be revised annually based on the technical results of the portf…" at bounding box center [1208, 513] width 184 height 56
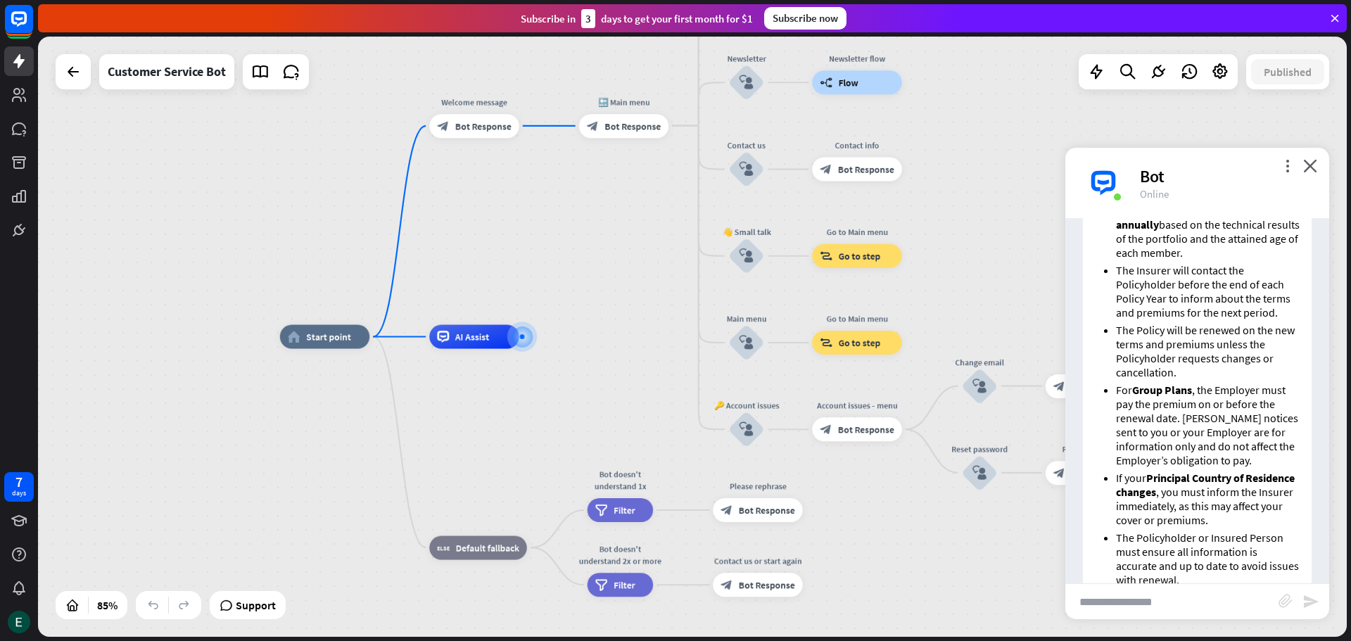
scroll to position [799, 0]
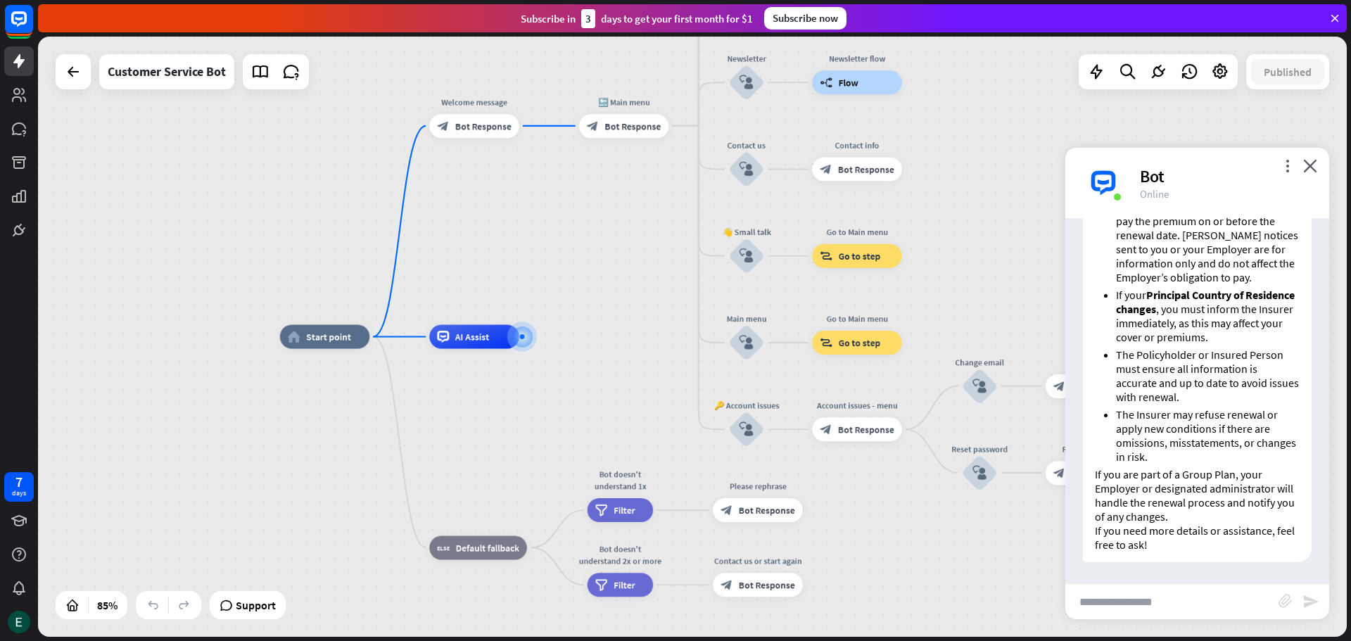
click at [1147, 601] on input "text" at bounding box center [1171, 601] width 213 height 35
paste input "**********"
type input "**********"
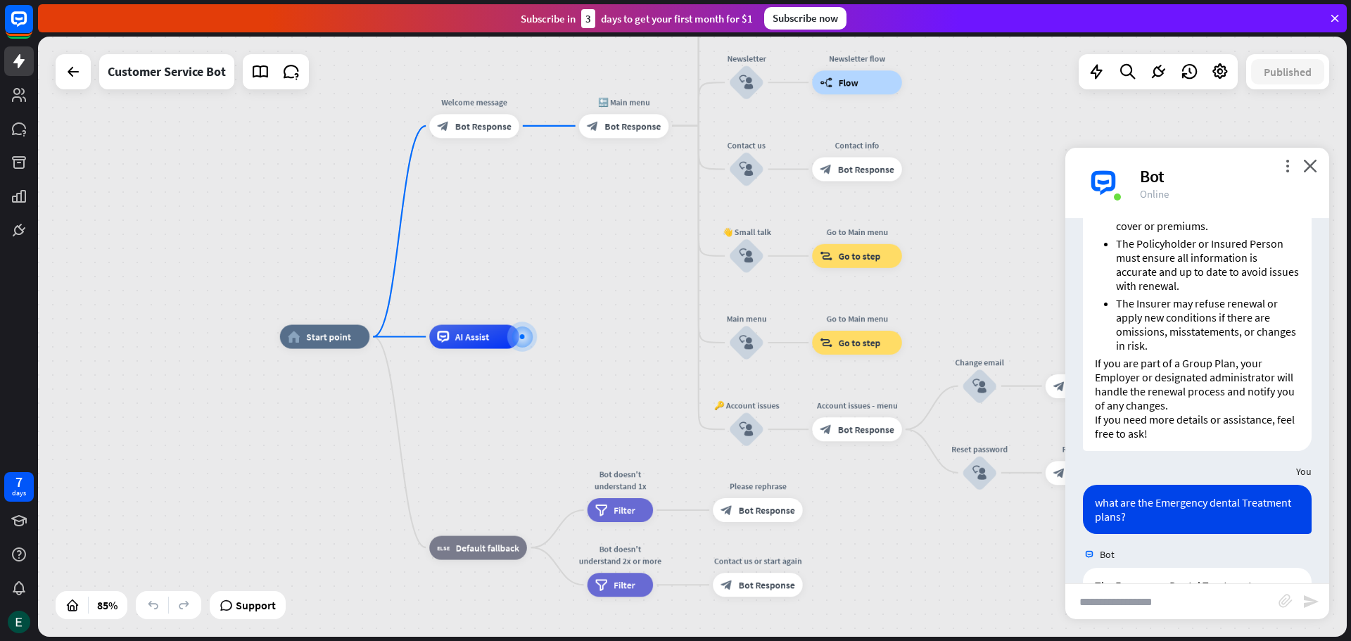
scroll to position [1268, 0]
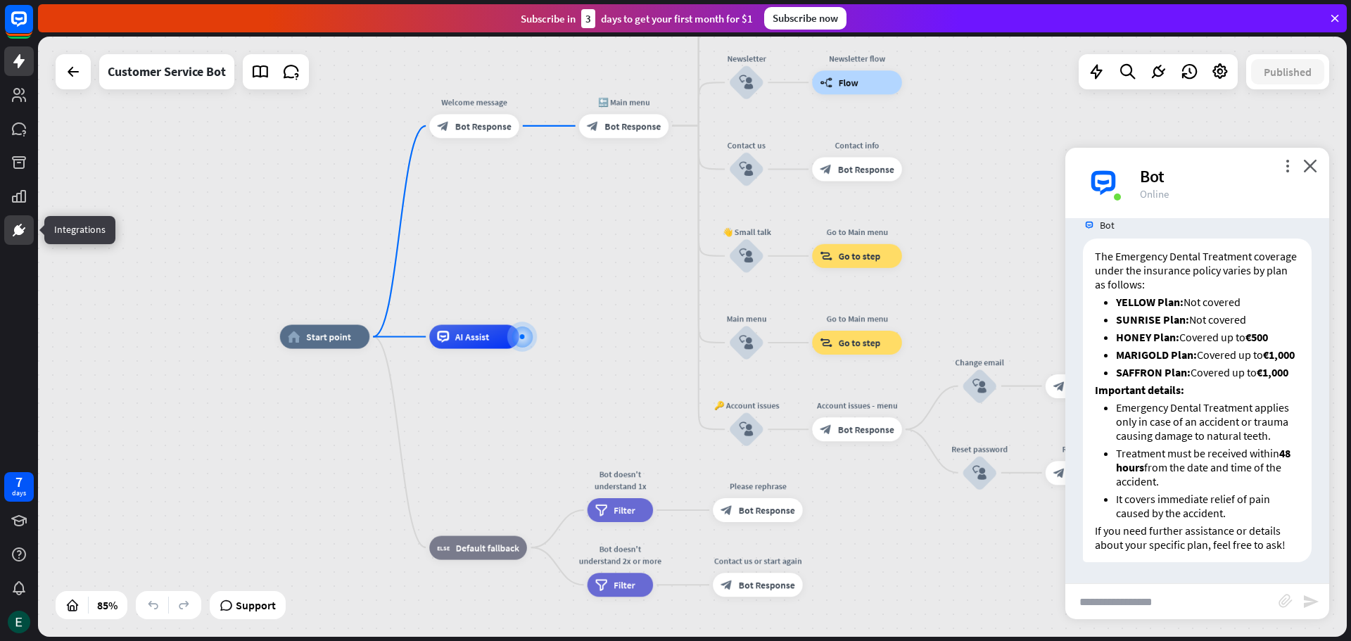
click at [20, 229] on icon at bounding box center [19, 230] width 10 height 10
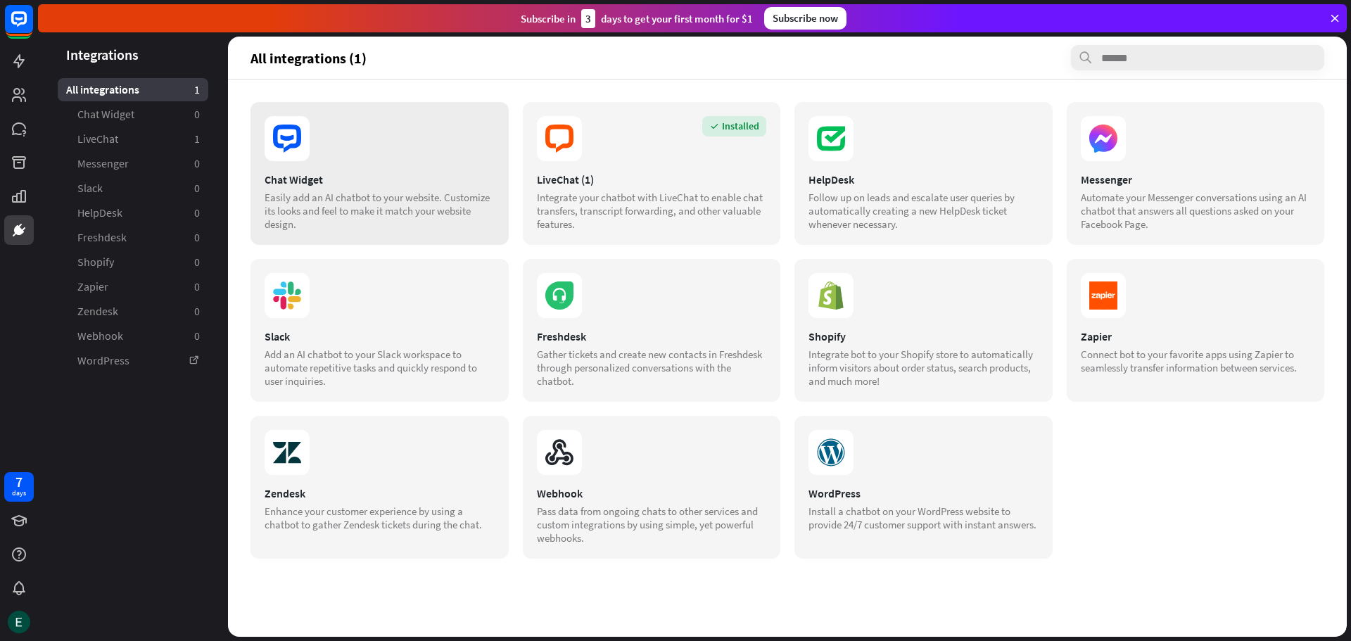
click at [355, 158] on section at bounding box center [380, 138] width 230 height 45
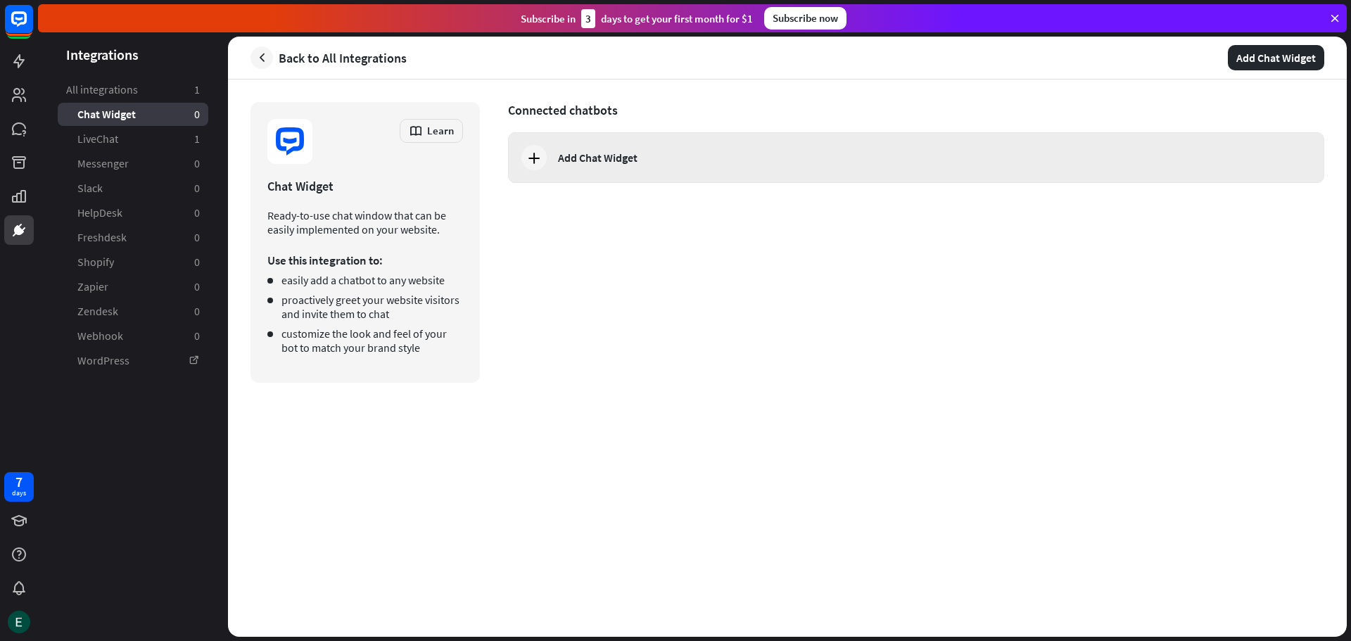
click at [528, 165] on icon at bounding box center [534, 157] width 17 height 17
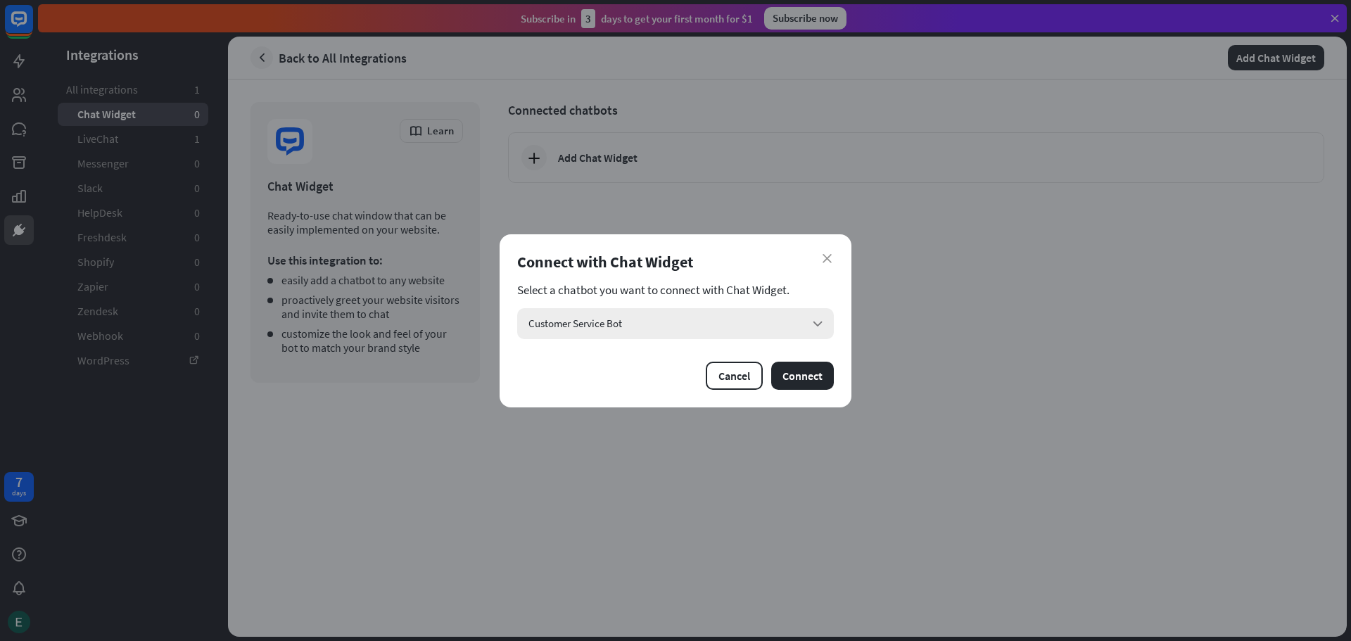
click at [563, 329] on span "Customer Service Bot" at bounding box center [575, 323] width 94 height 13
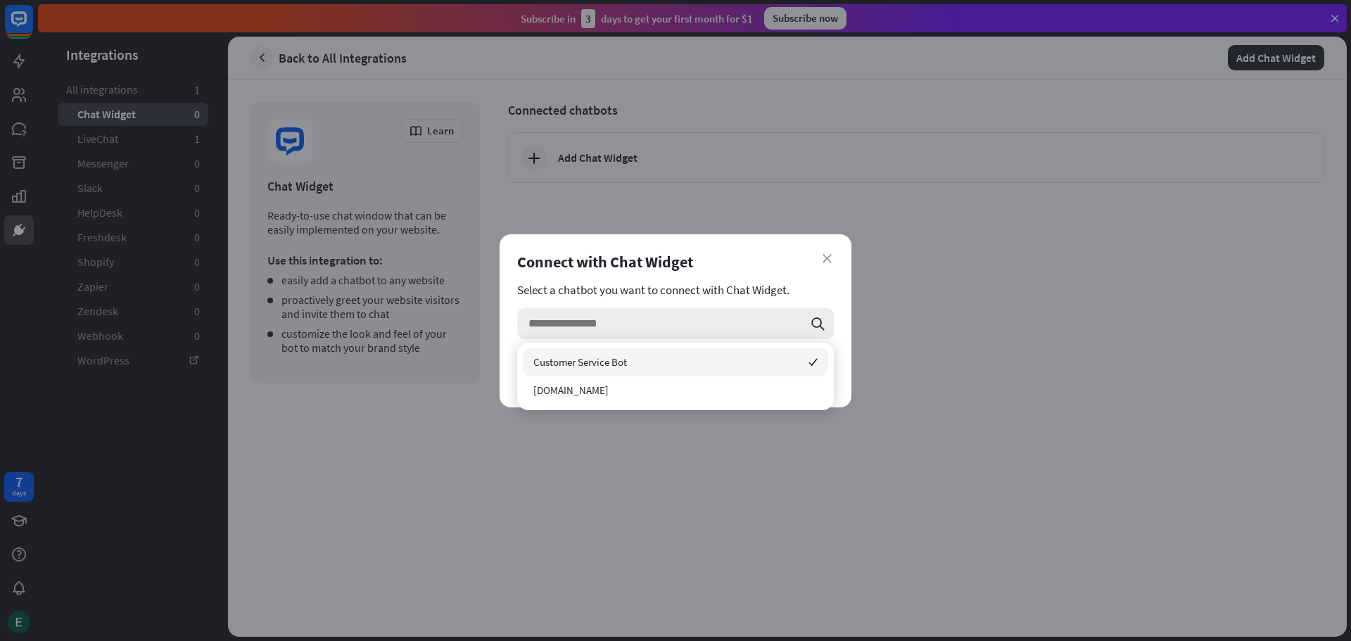
click at [563, 329] on input "search" at bounding box center [665, 323] width 274 height 31
click at [603, 359] on span "Customer Service Bot" at bounding box center [580, 361] width 94 height 13
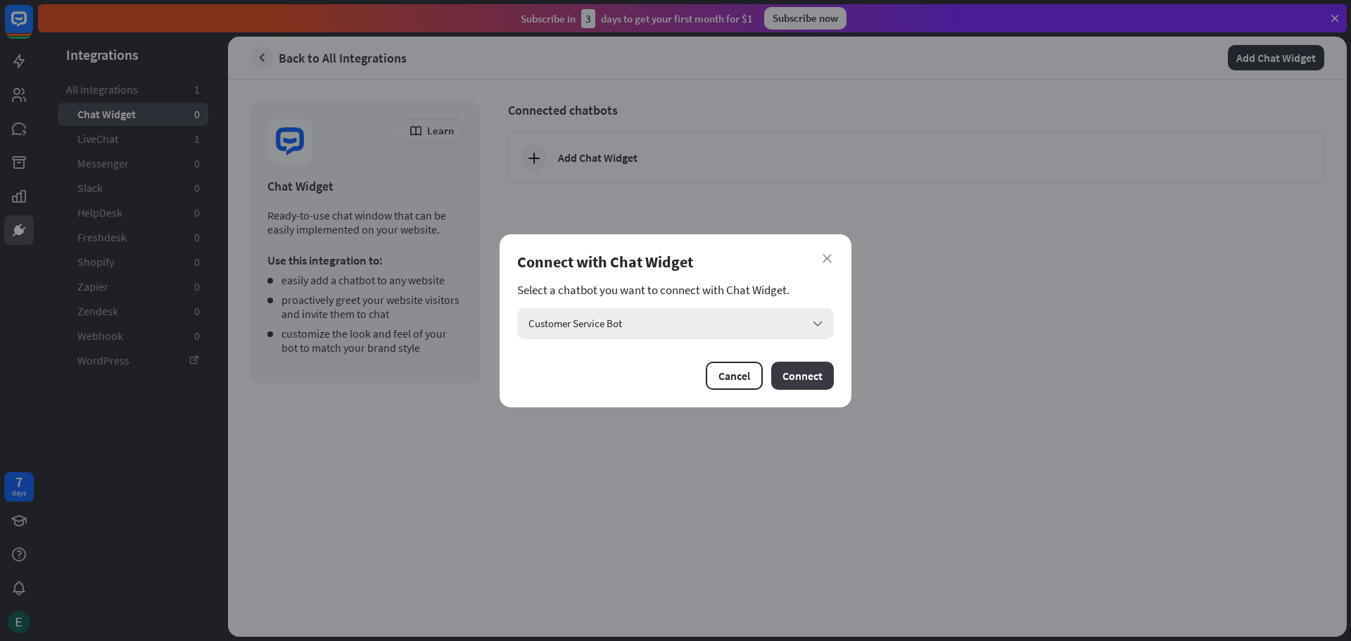
click at [810, 378] on button "Connect" at bounding box center [802, 376] width 63 height 28
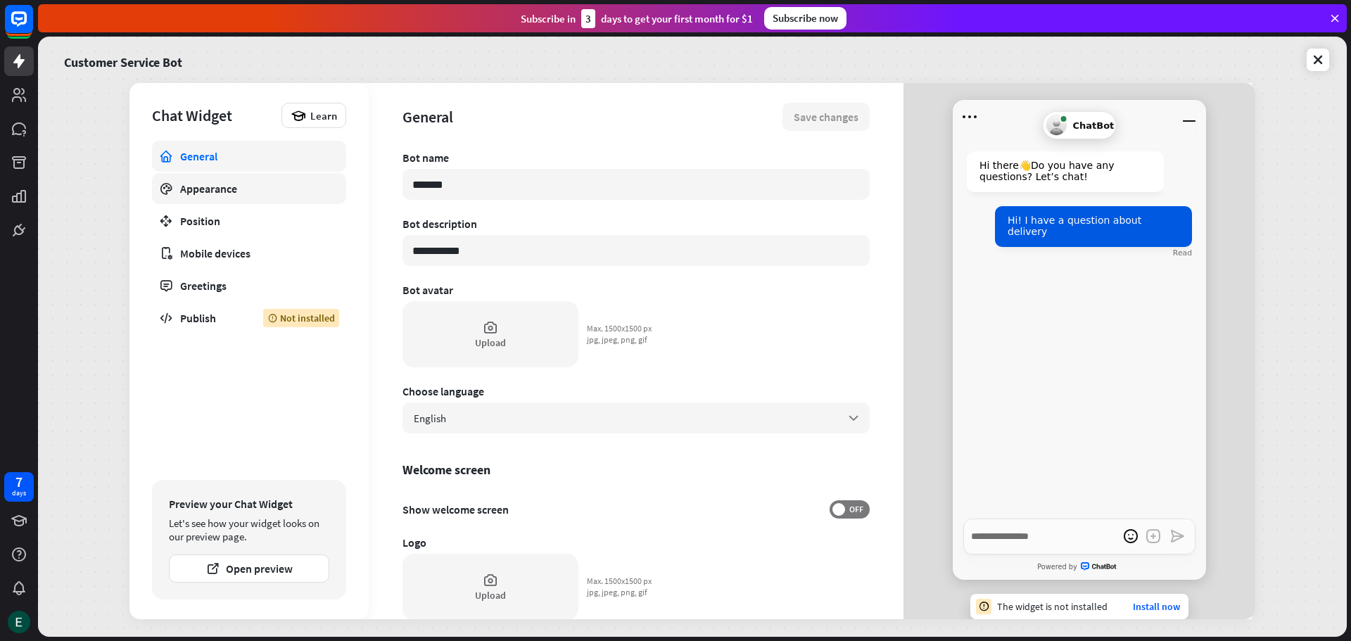
click at [215, 189] on div "Appearance" at bounding box center [249, 189] width 138 height 14
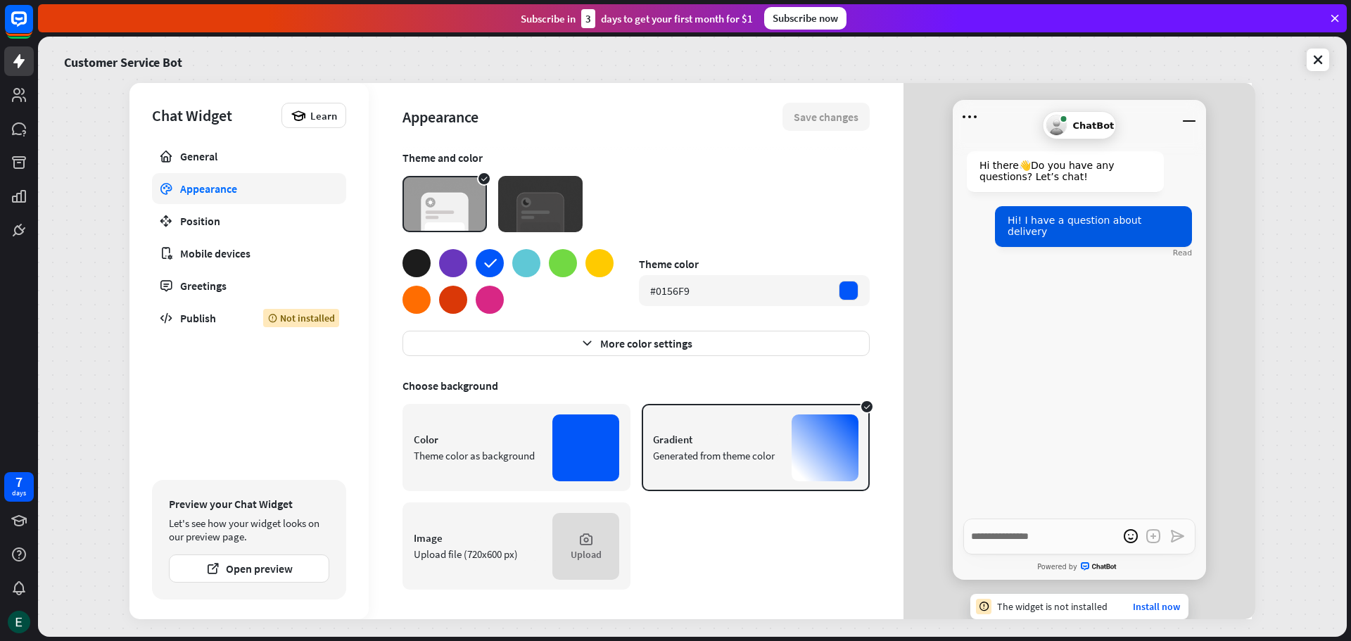
click at [448, 268] on div at bounding box center [453, 263] width 28 height 28
type textarea "*"
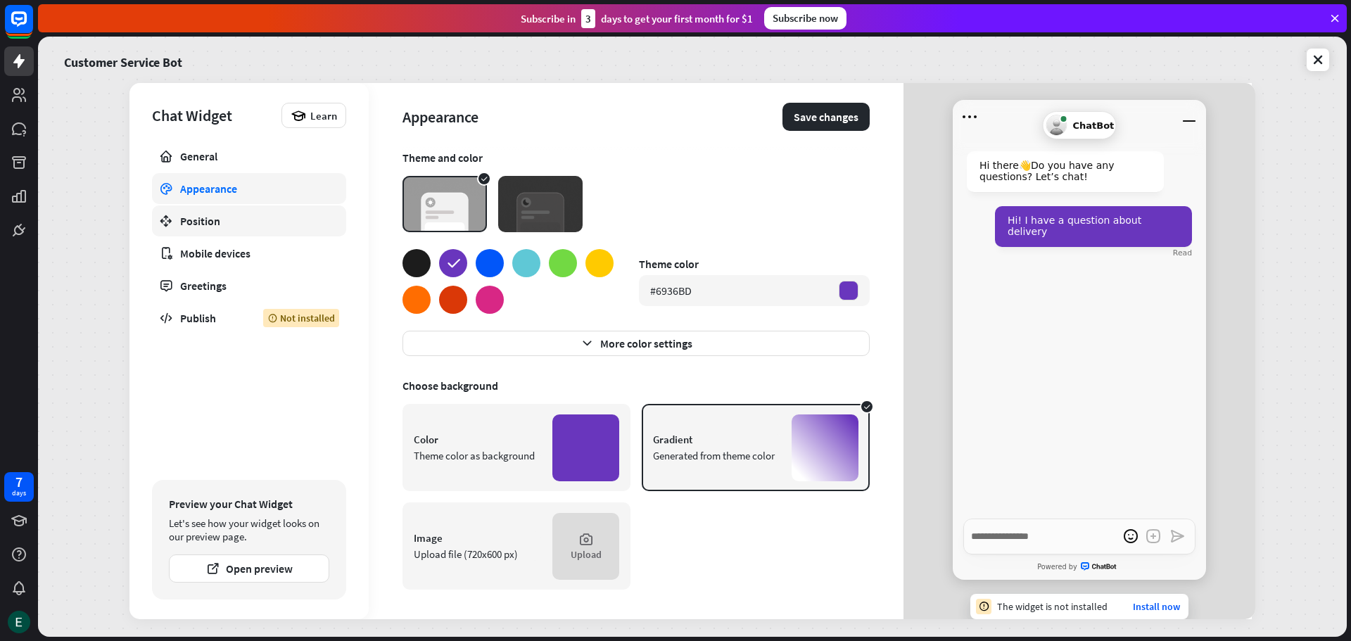
click at [218, 223] on div "Position" at bounding box center [249, 221] width 138 height 14
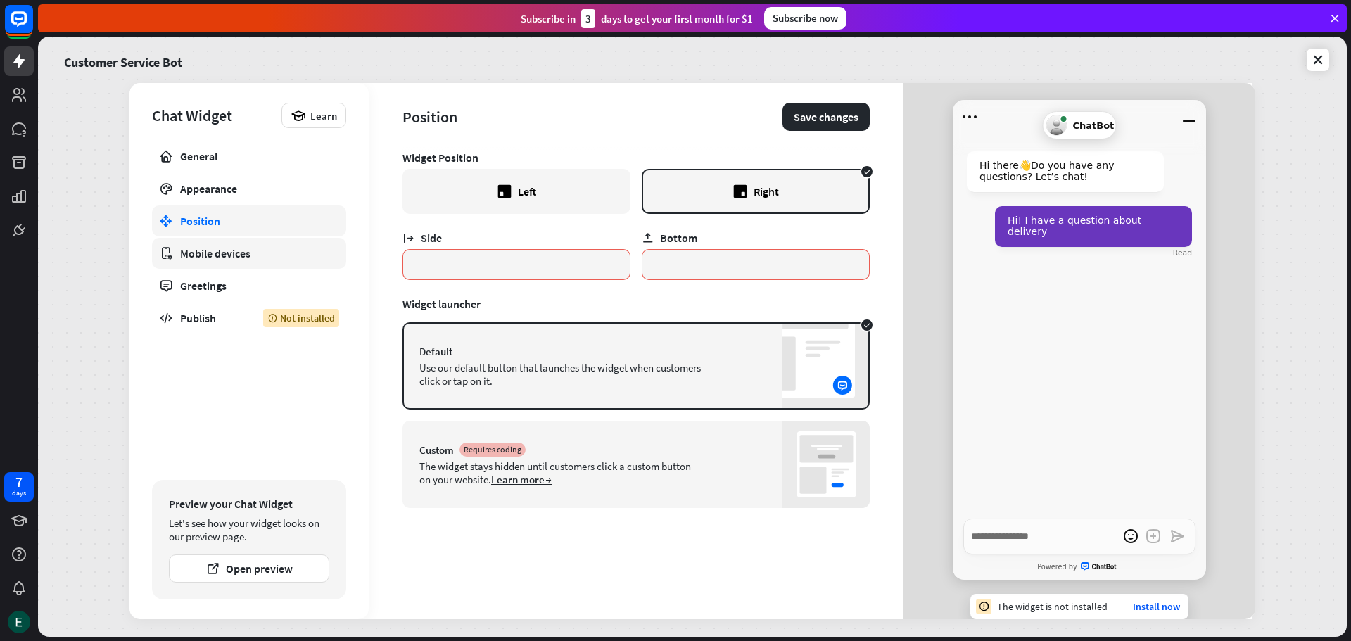
click at [223, 253] on div "Mobile devices" at bounding box center [249, 253] width 138 height 14
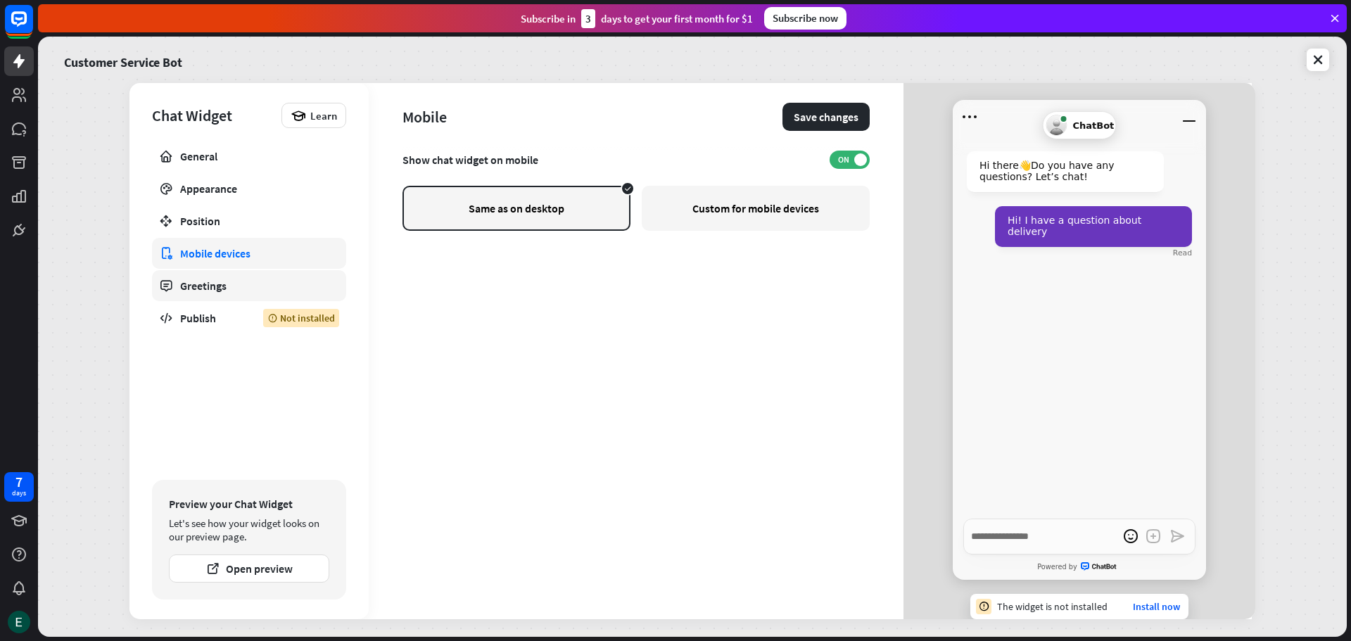
click at [211, 287] on div "Greetings" at bounding box center [249, 286] width 138 height 14
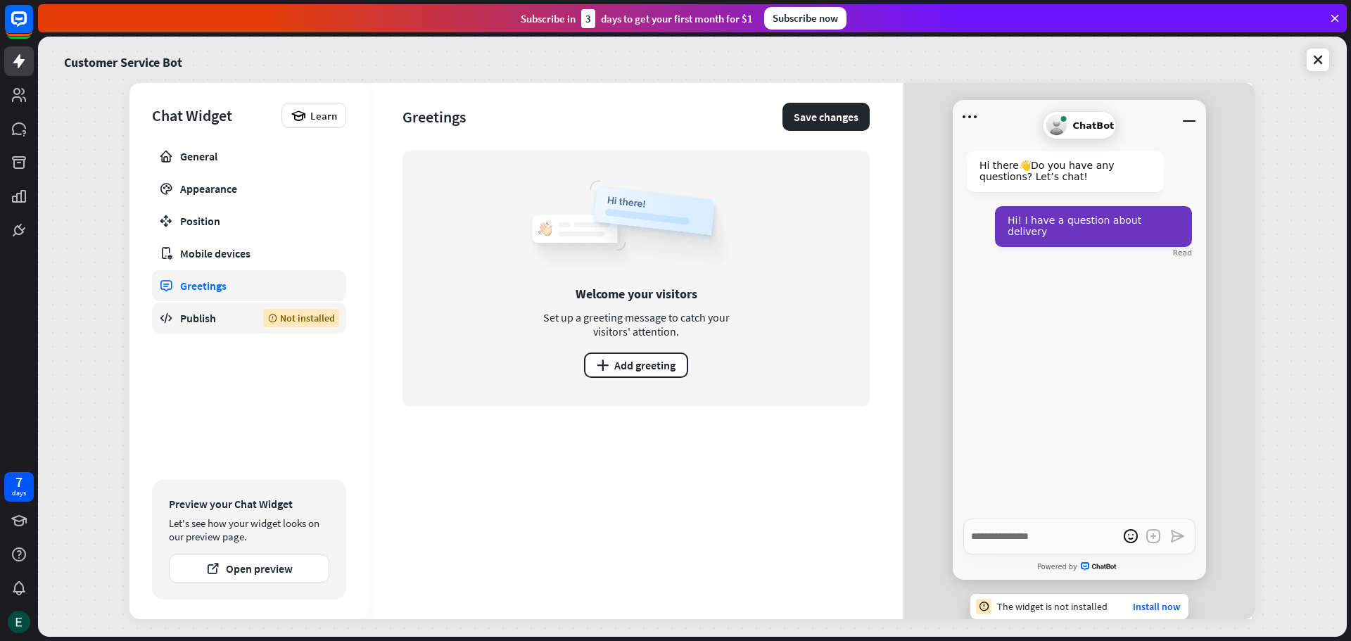
click at [200, 319] on div "Publish" at bounding box center [211, 318] width 62 height 14
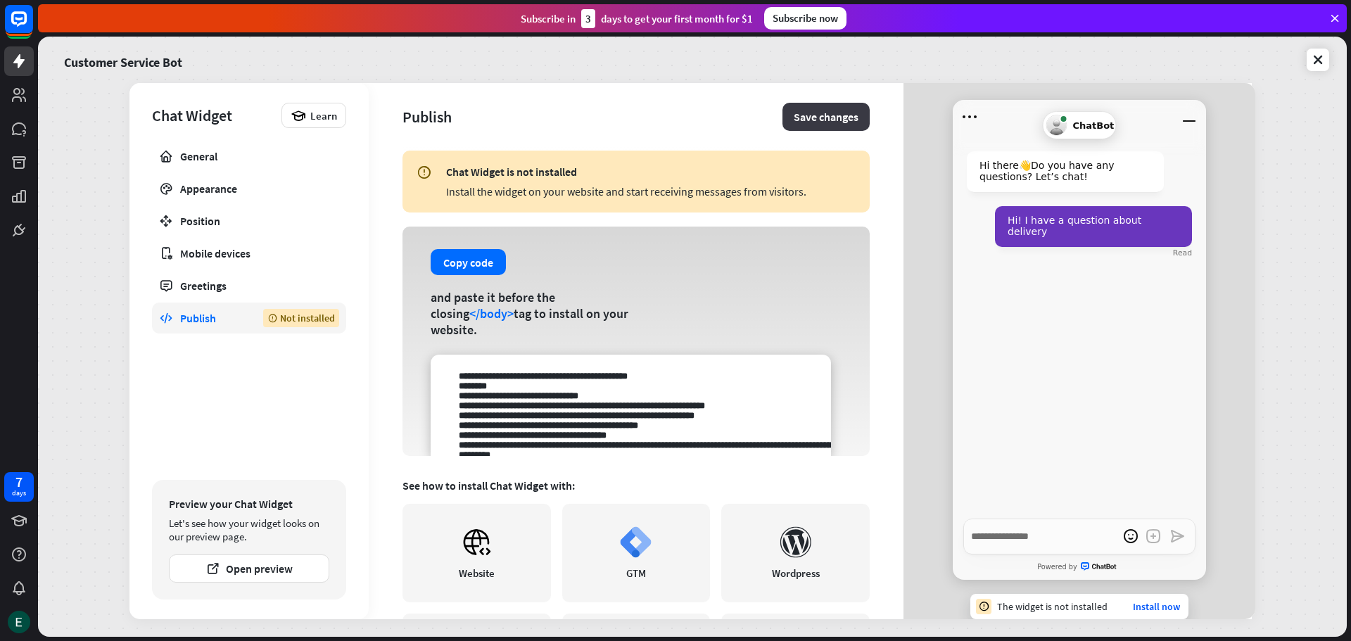
click at [843, 121] on button "Save changes" at bounding box center [825, 117] width 87 height 28
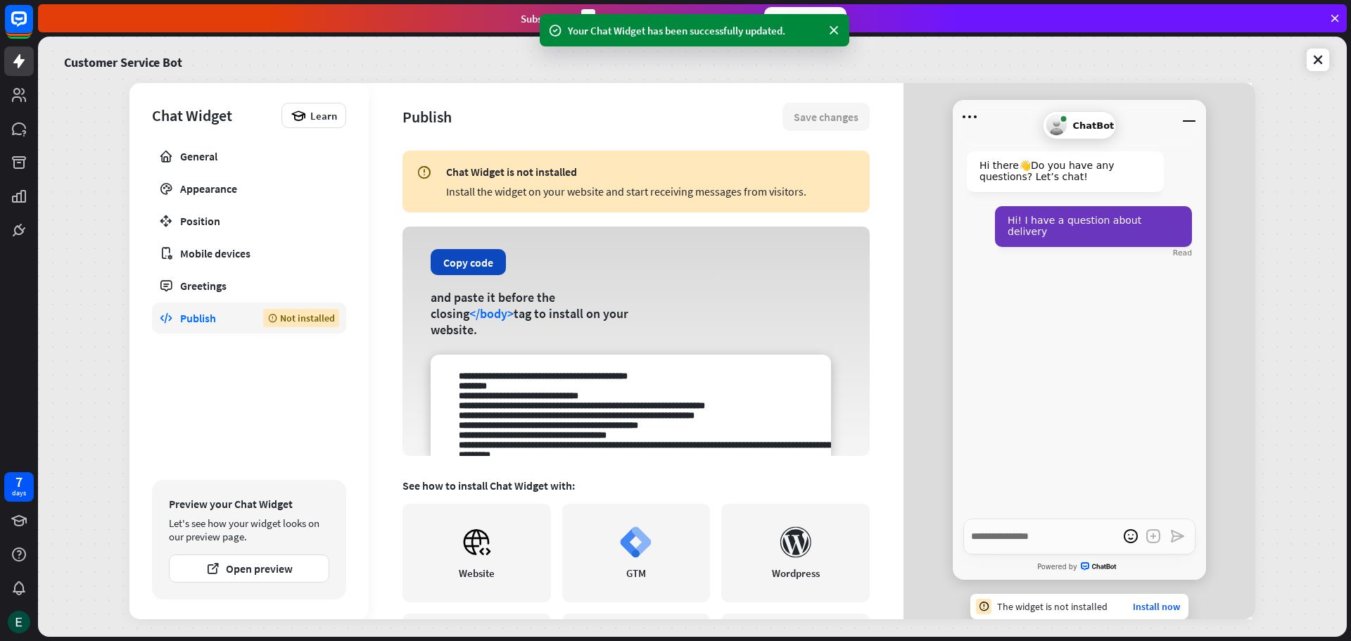
click at [474, 269] on button "Copy code" at bounding box center [468, 262] width 75 height 26
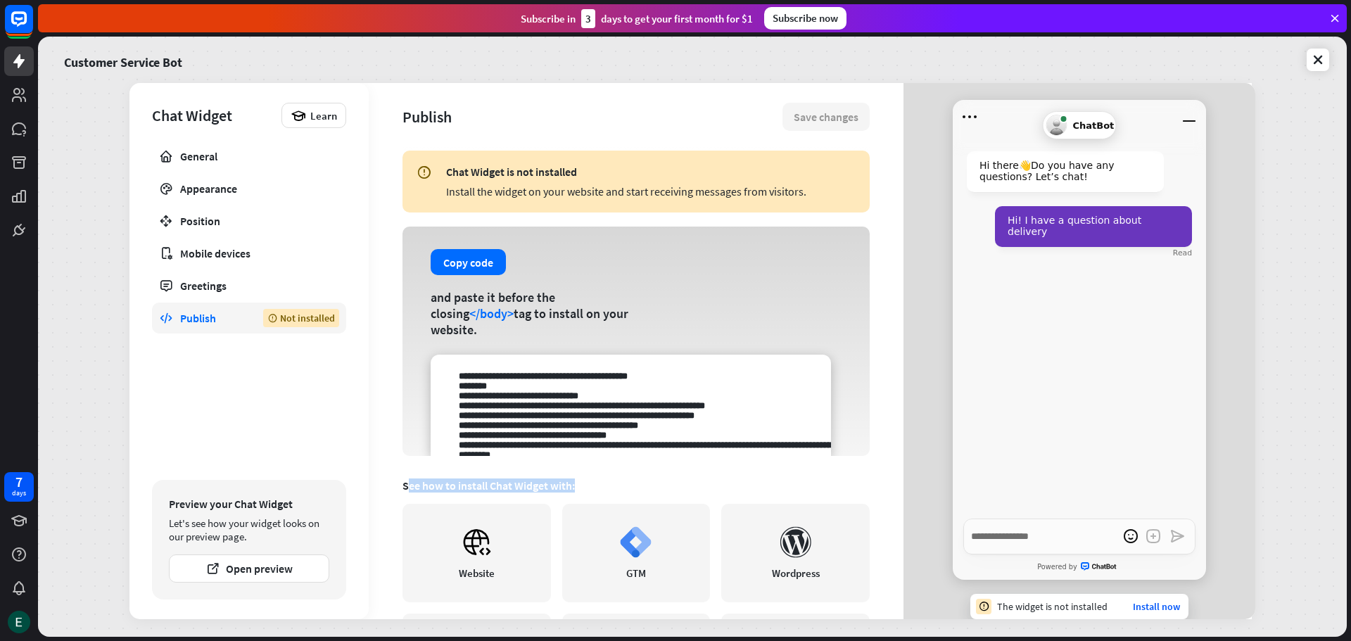
drag, startPoint x: 406, startPoint y: 487, endPoint x: 601, endPoint y: 473, distance: 195.4
click at [601, 473] on div "Chat Widget is not installed Install the widget on your website and start recei…" at bounding box center [635, 385] width 467 height 469
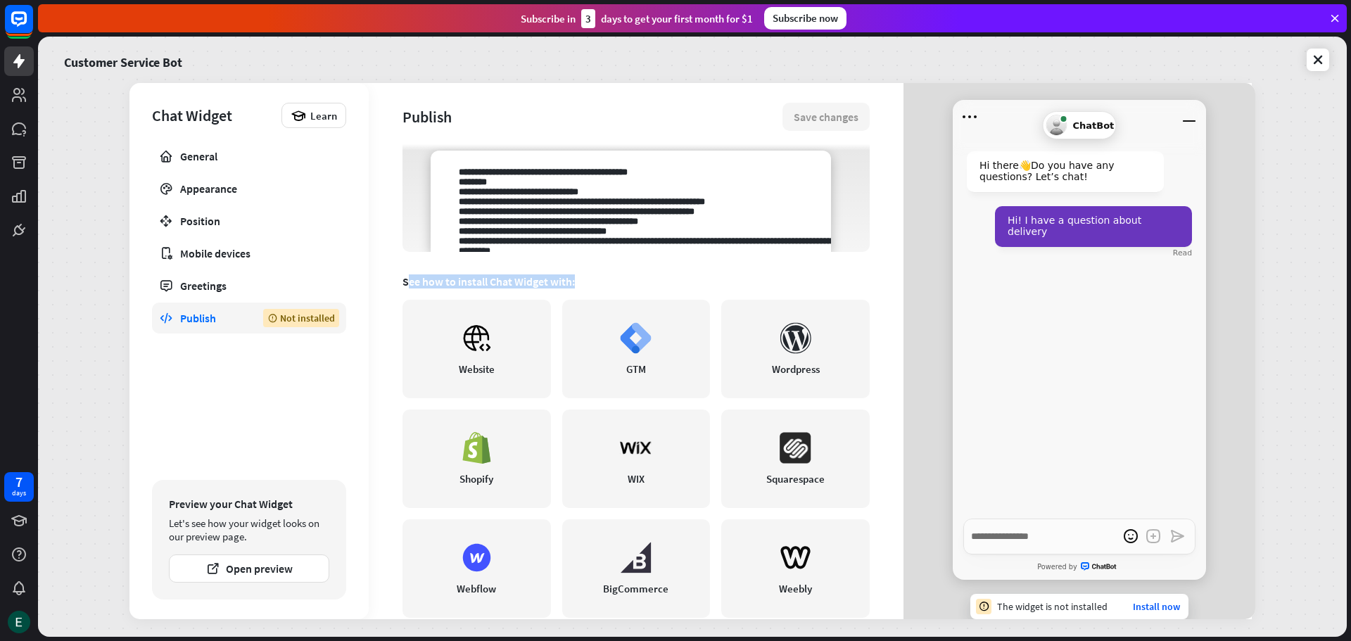
scroll to position [211, 0]
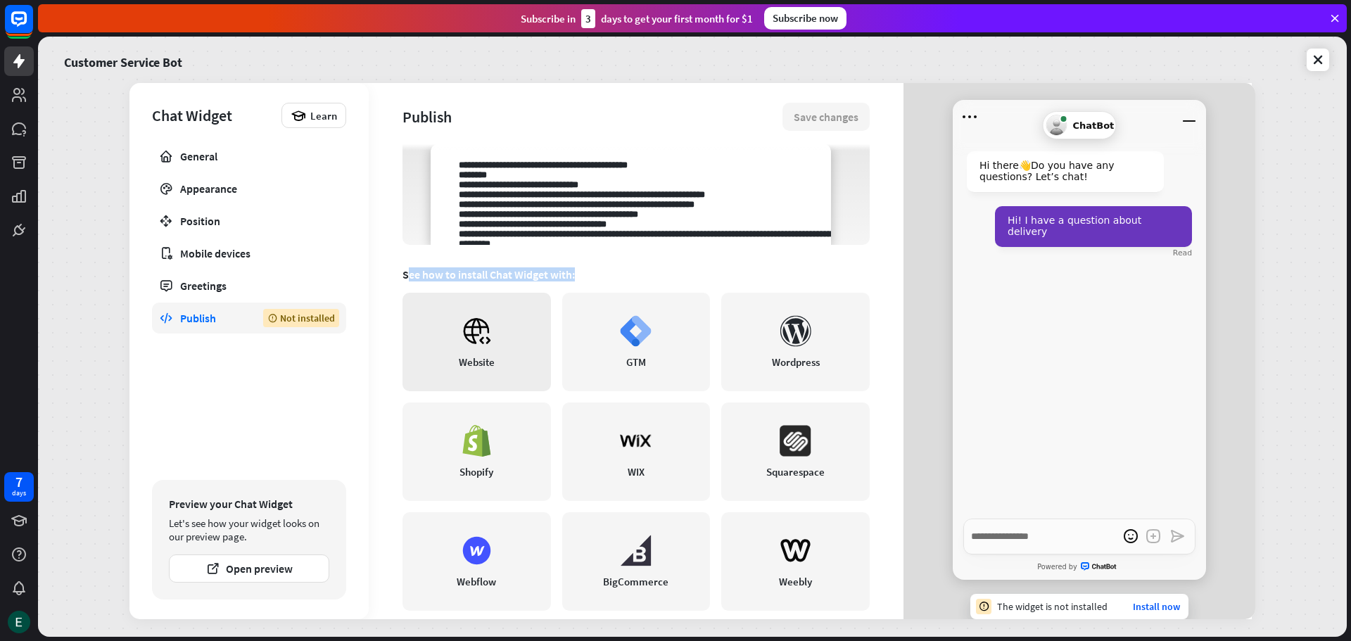
click at [507, 342] on link "Website" at bounding box center [476, 342] width 148 height 98
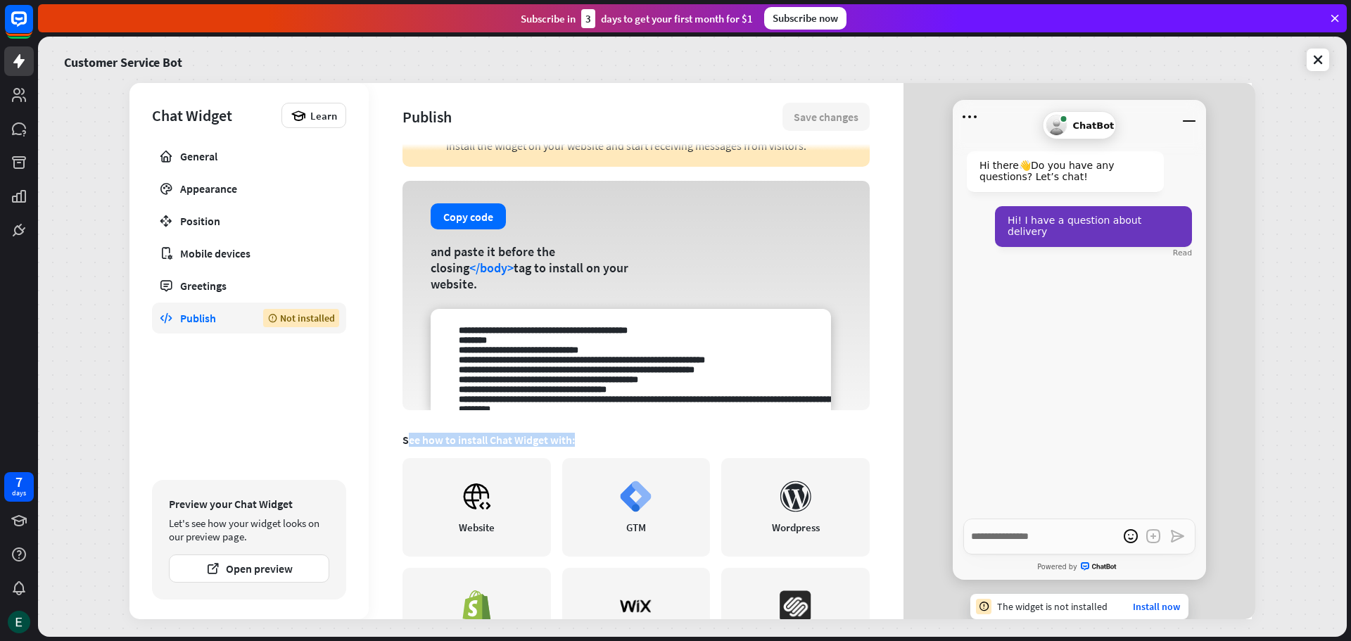
scroll to position [0, 0]
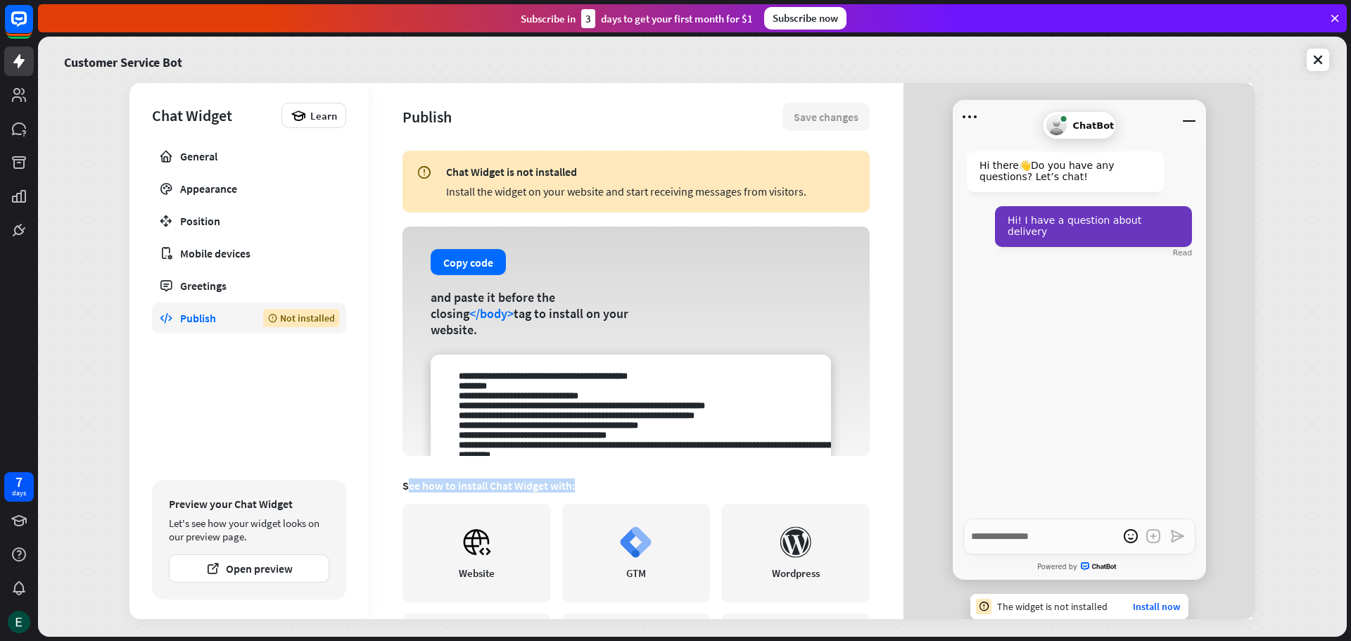
drag, startPoint x: 466, startPoint y: 277, endPoint x: 501, endPoint y: 308, distance: 46.9
click at [466, 275] on button "Copy code" at bounding box center [468, 262] width 75 height 26
click at [474, 321] on span "</body>" at bounding box center [491, 313] width 44 height 16
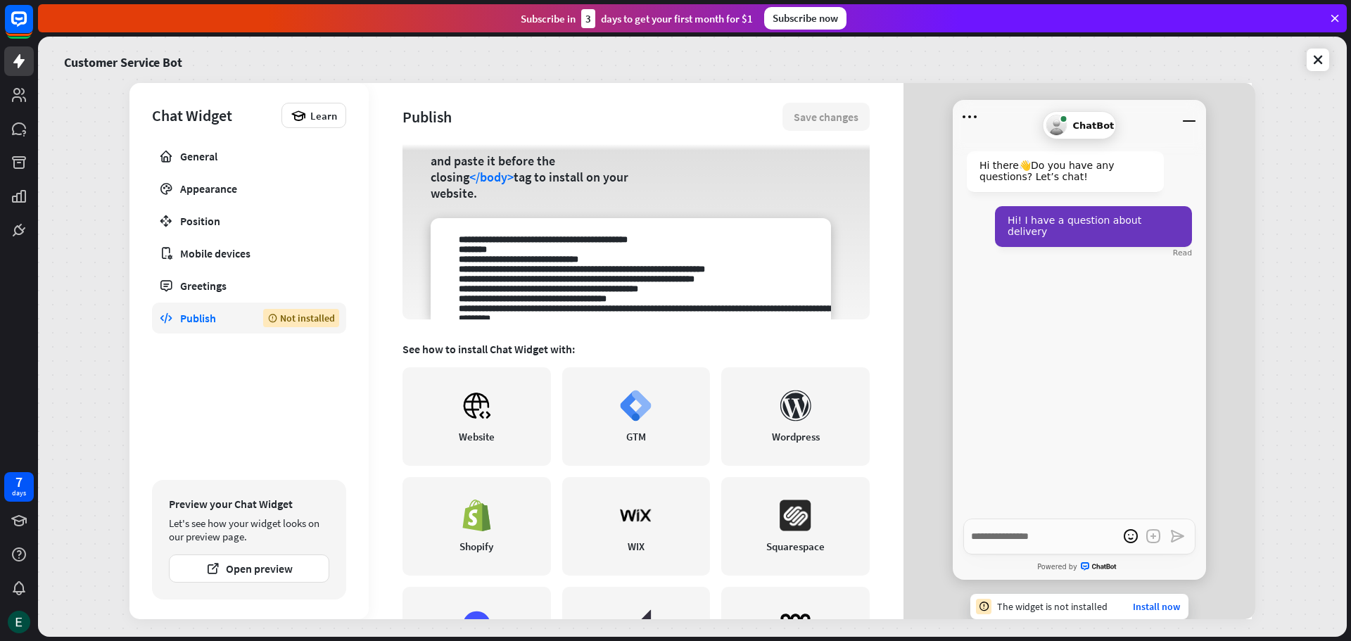
scroll to position [141, 0]
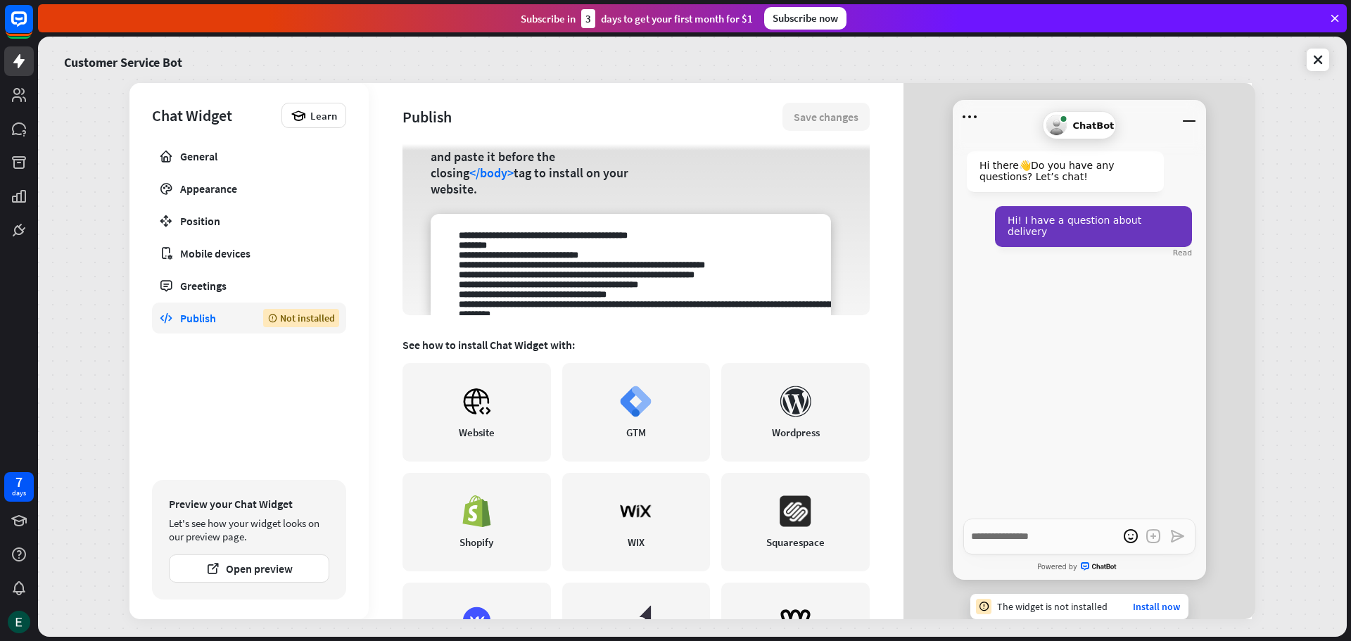
click at [495, 265] on textarea at bounding box center [631, 264] width 400 height 101
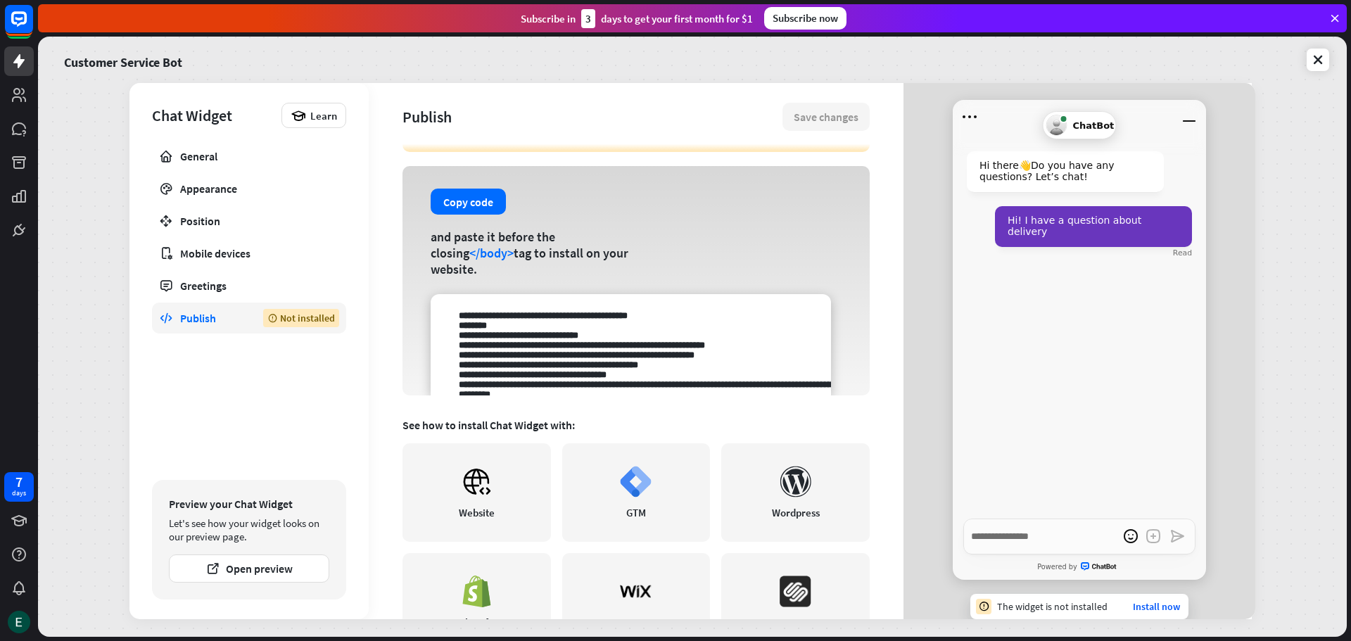
scroll to position [0, 0]
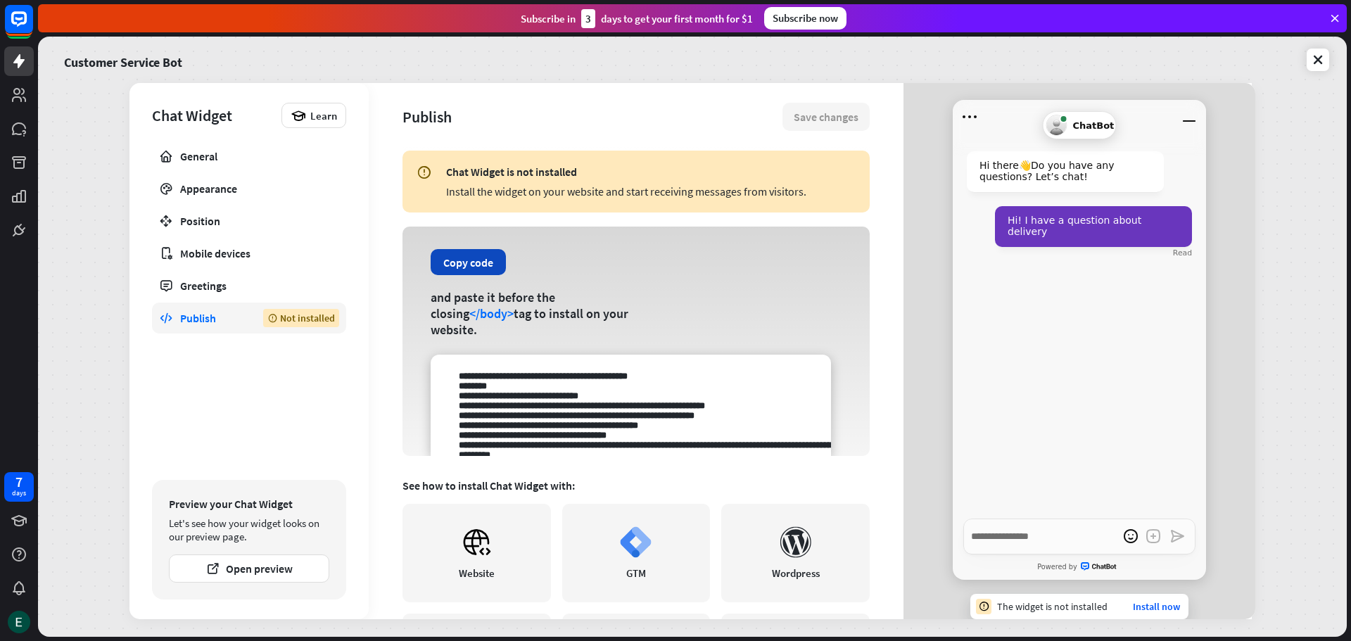
click at [459, 272] on button "Copy code" at bounding box center [468, 262] width 75 height 26
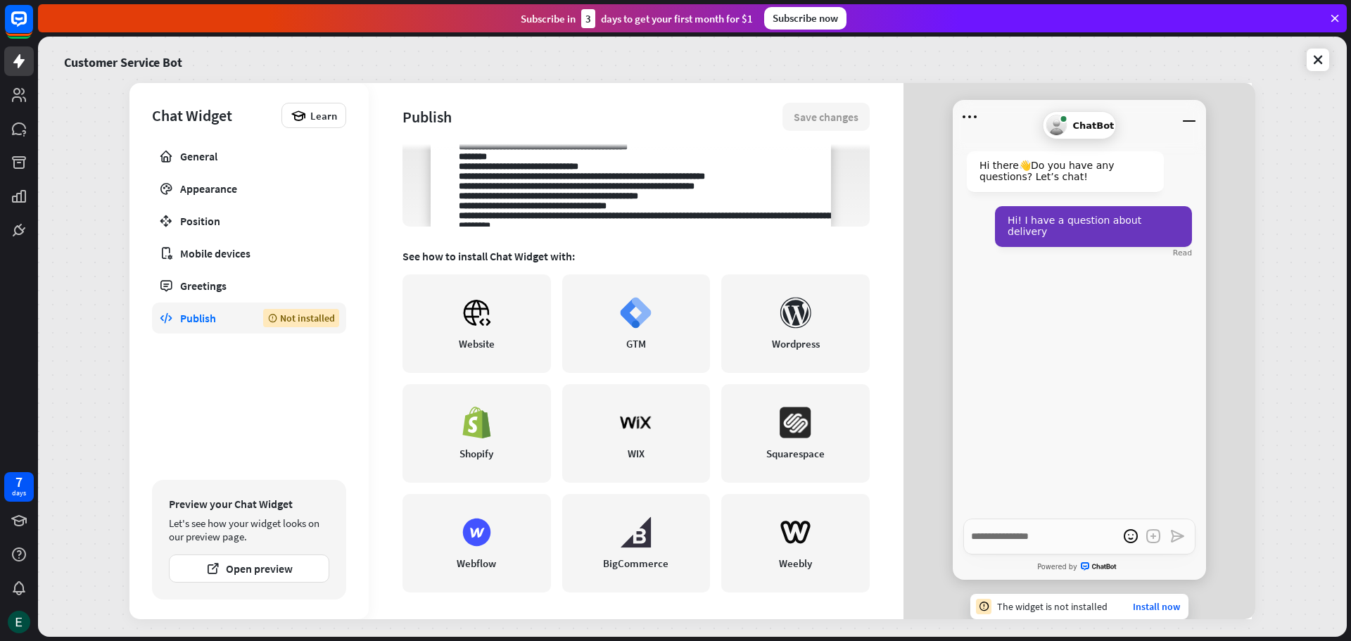
scroll to position [231, 0]
click at [465, 336] on div "Website" at bounding box center [477, 342] width 36 height 13
click at [271, 565] on button "Open preview" at bounding box center [249, 568] width 160 height 28
